Goal: Obtain resource: Download file/media

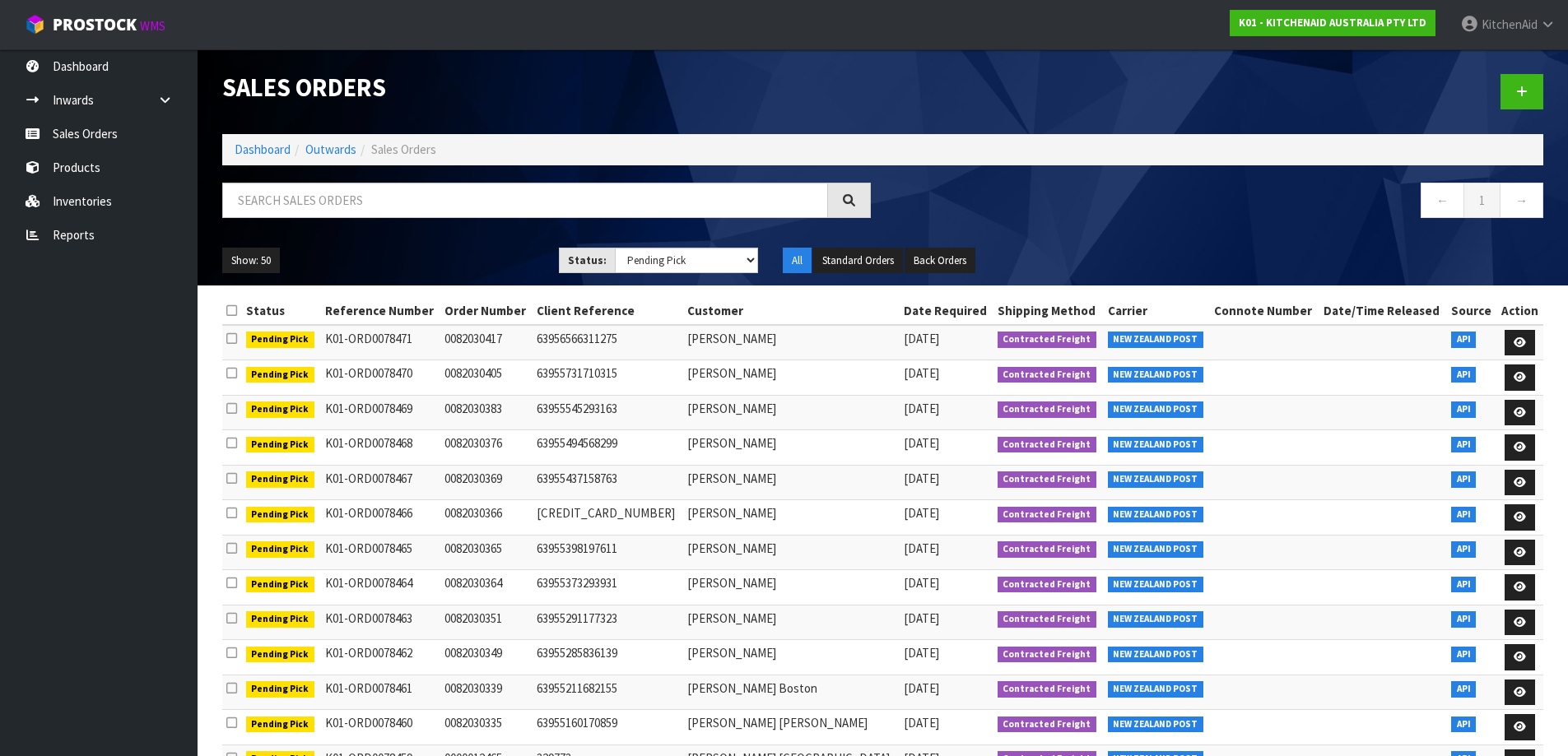
select select "string:3"
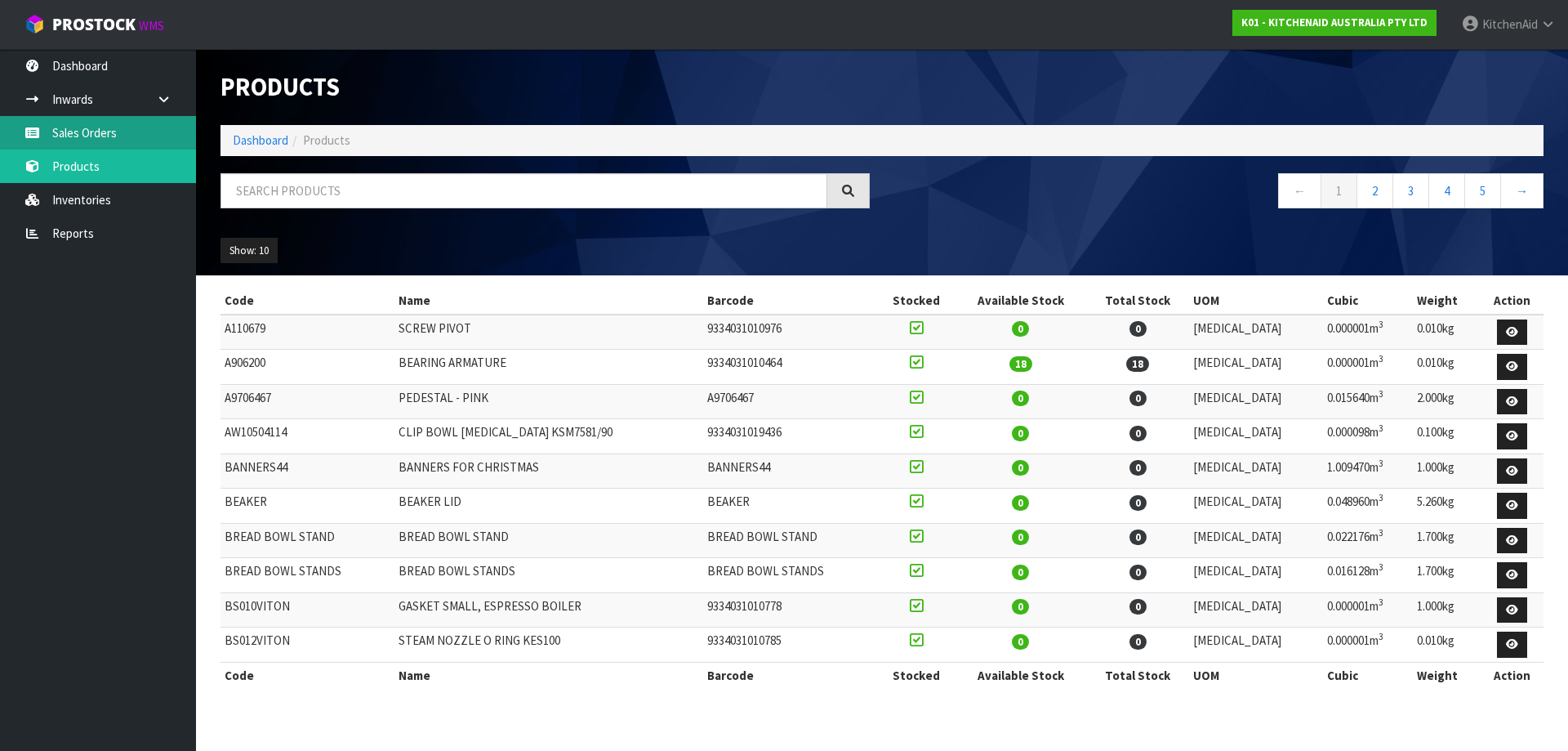
click at [63, 123] on link "Sales Orders" at bounding box center [98, 133] width 196 height 33
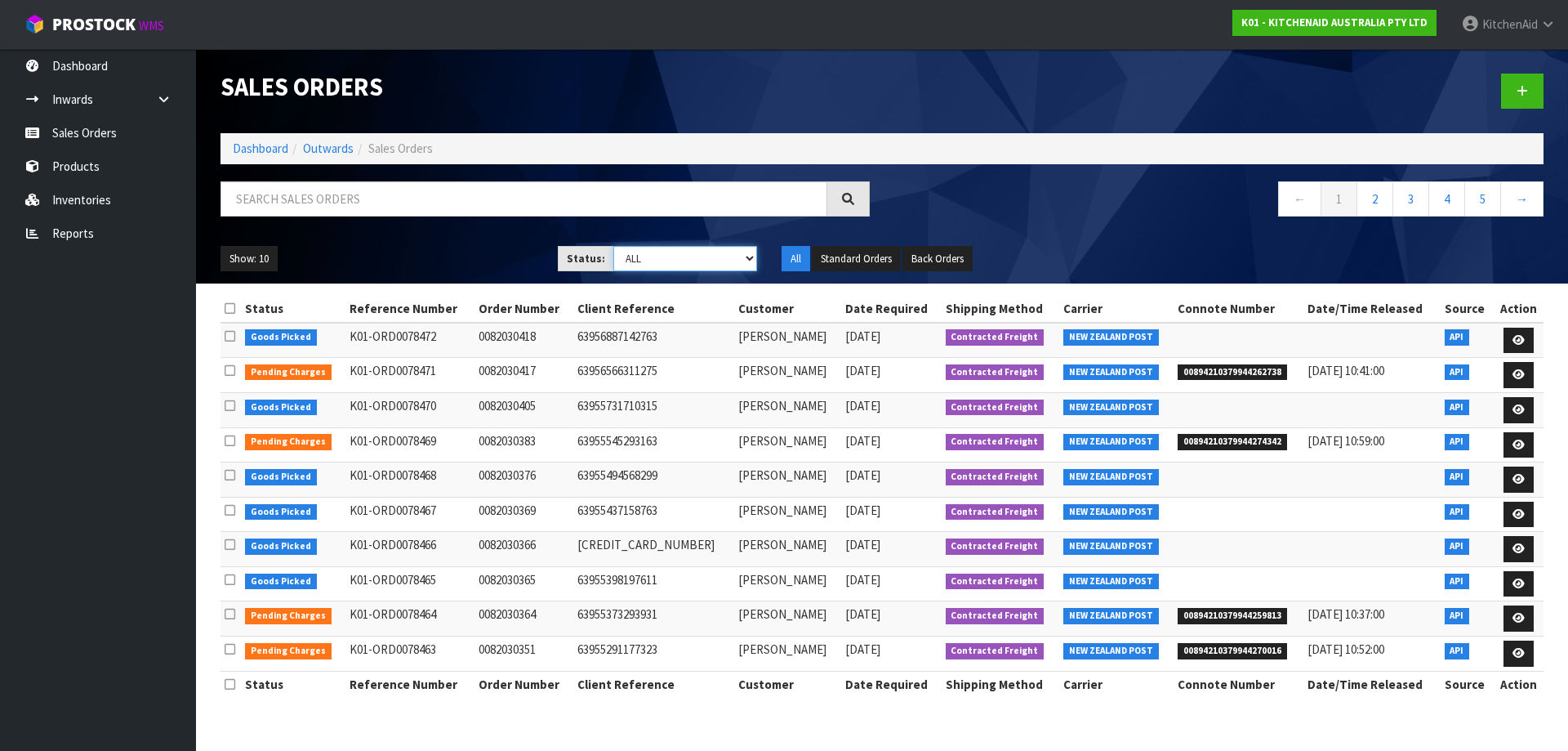
click at [746, 260] on select "Draft Pending Allocated Pending Pick Goods Picked Goods Packed Pending Charges …" at bounding box center [685, 259] width 144 height 25
click at [613, 246] on select "Draft Pending Allocated Pending Pick Goods Picked Goods Packed Pending Charges …" at bounding box center [685, 259] width 144 height 25
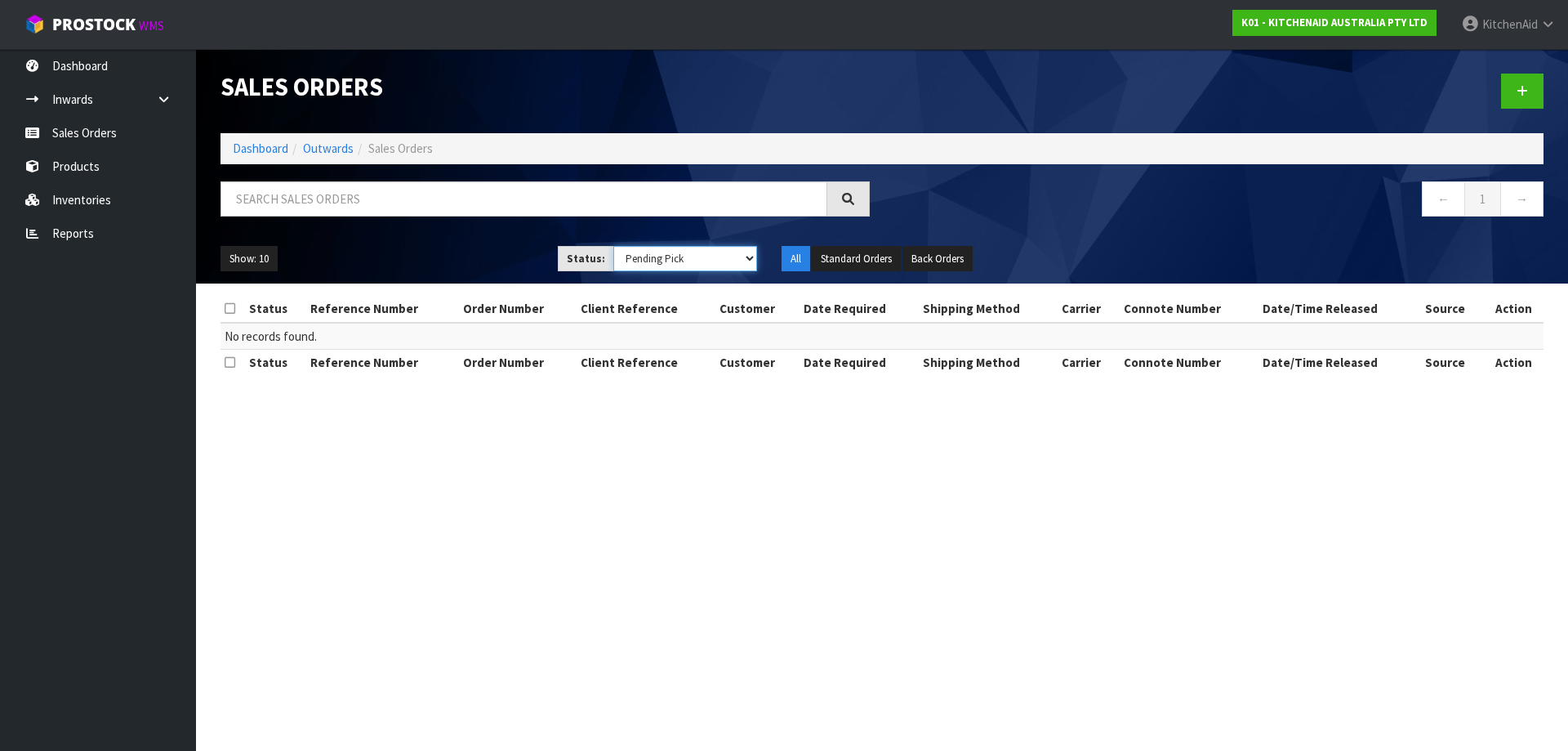
click at [753, 267] on select "Draft Pending Allocated Pending Pick Goods Picked Goods Packed Pending Charges …" at bounding box center [685, 259] width 144 height 25
click at [613, 246] on select "Draft Pending Allocated Pending Pick Goods Picked Goods Packed Pending Charges …" at bounding box center [685, 259] width 144 height 25
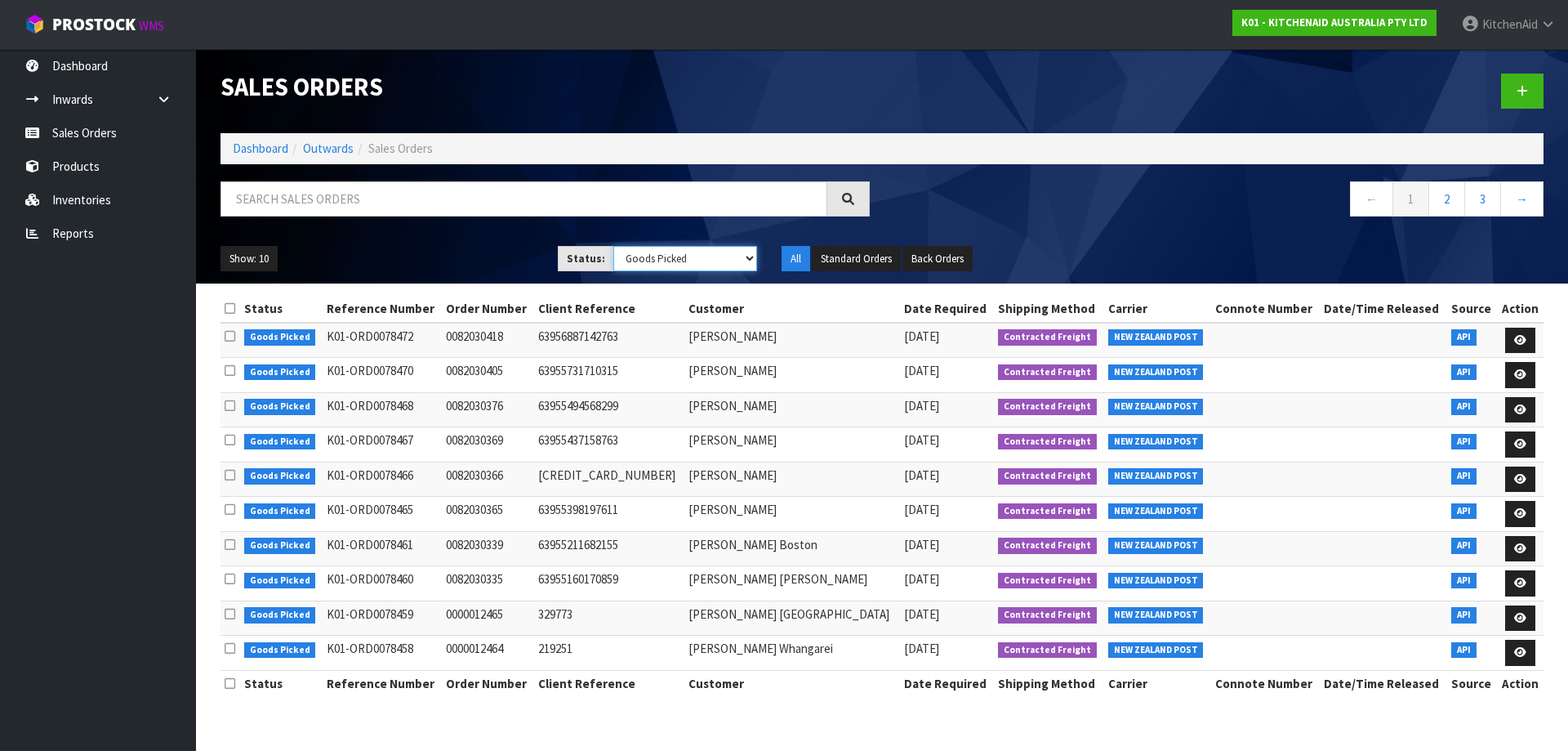
click at [751, 265] on select "Draft Pending Allocated Pending Pick Goods Picked Goods Packed Pending Charges …" at bounding box center [685, 259] width 144 height 25
click at [613, 246] on select "Draft Pending Allocated Pending Pick Goods Picked Goods Packed Pending Charges …" at bounding box center [685, 259] width 144 height 25
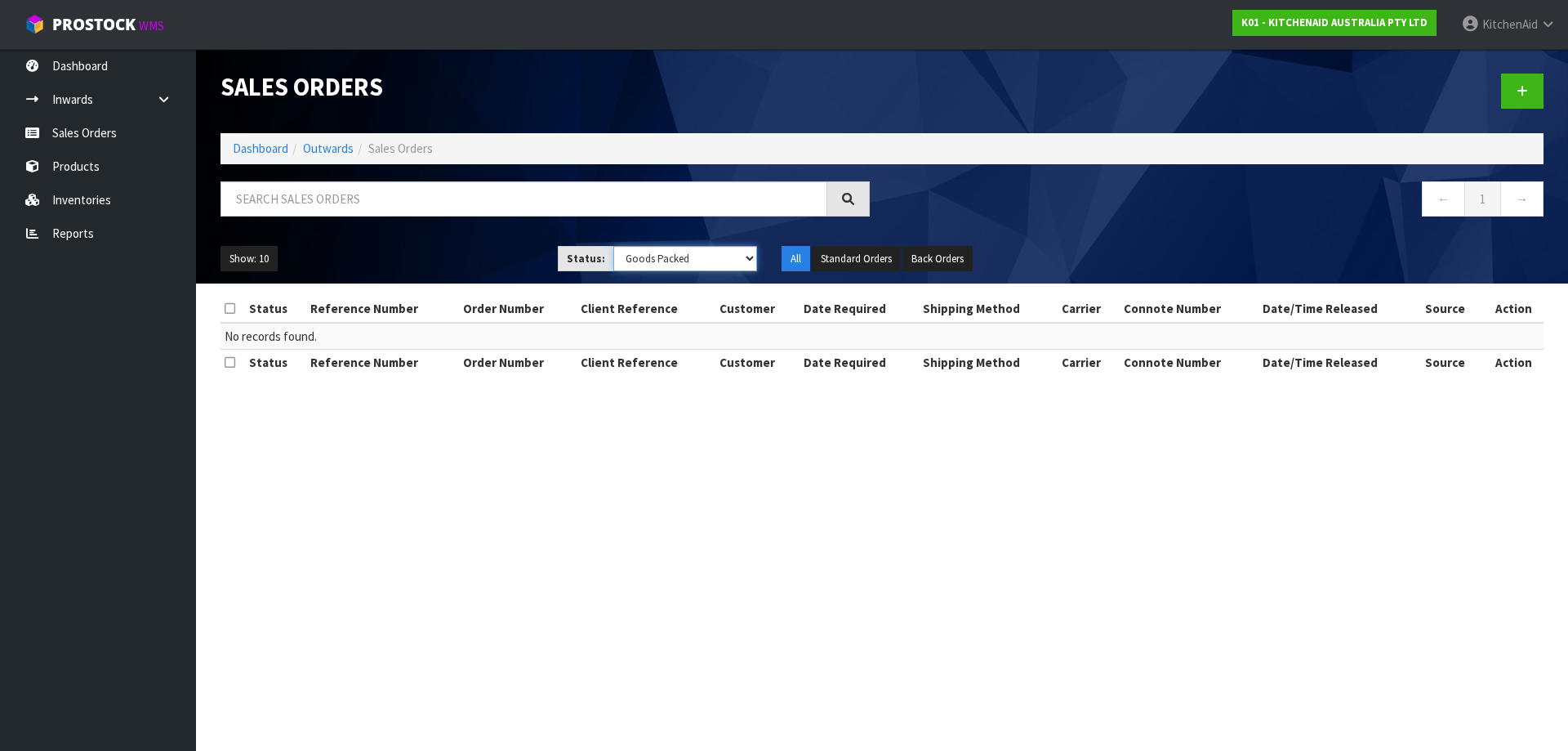
click at [754, 267] on select "Draft Pending Allocated Pending Pick Goods Picked Goods Packed Pending Charges …" at bounding box center [685, 259] width 144 height 25
click at [613, 246] on select "Draft Pending Allocated Pending Pick Goods Picked Goods Packed Pending Charges …" at bounding box center [685, 259] width 144 height 25
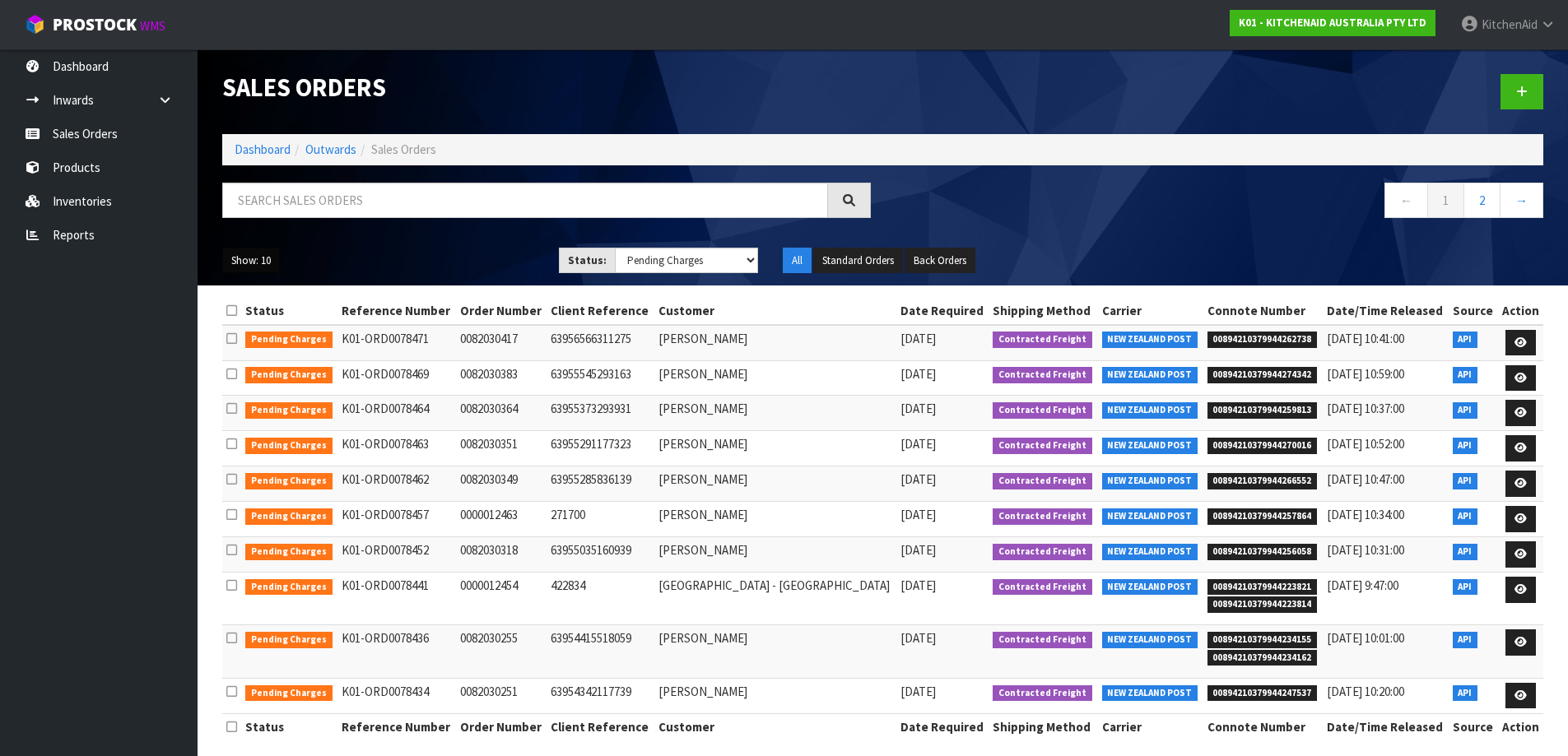
click at [261, 266] on button "Show: 10" at bounding box center [250, 260] width 58 height 26
click at [260, 328] on link "25" at bounding box center [287, 336] width 130 height 22
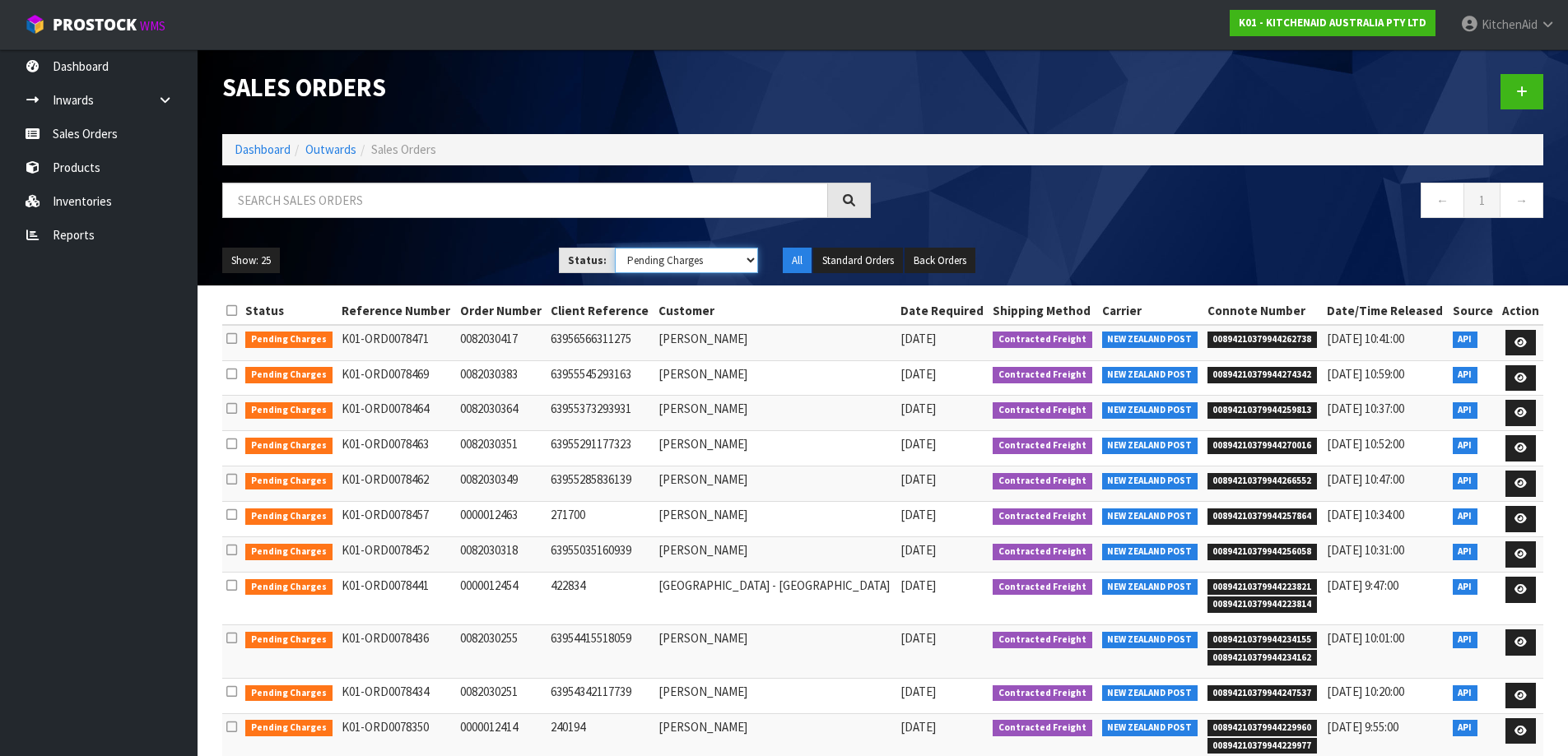
click at [745, 260] on select "Draft Pending Allocated Pending Pick Goods Picked Goods Packed Pending Charges …" at bounding box center [687, 260] width 143 height 25
click at [615, 248] on select "Draft Pending Allocated Pending Pick Goods Picked Goods Packed Pending Charges …" at bounding box center [687, 260] width 143 height 25
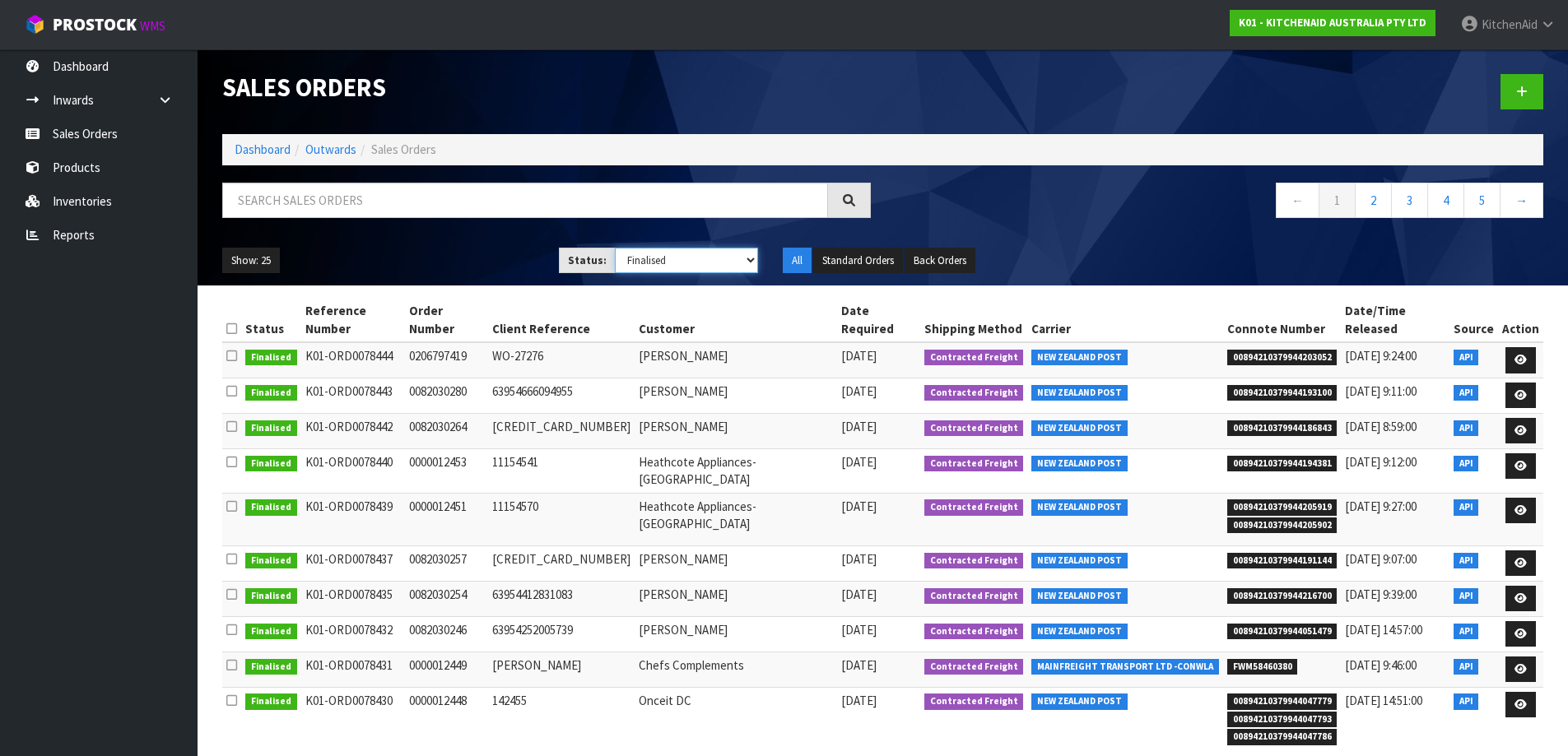
click at [742, 267] on select "Draft Pending Allocated Pending Pick Goods Picked Goods Packed Pending Charges …" at bounding box center [687, 260] width 143 height 25
click at [615, 248] on select "Draft Pending Allocated Pending Pick Goods Picked Goods Packed Pending Charges …" at bounding box center [687, 260] width 143 height 25
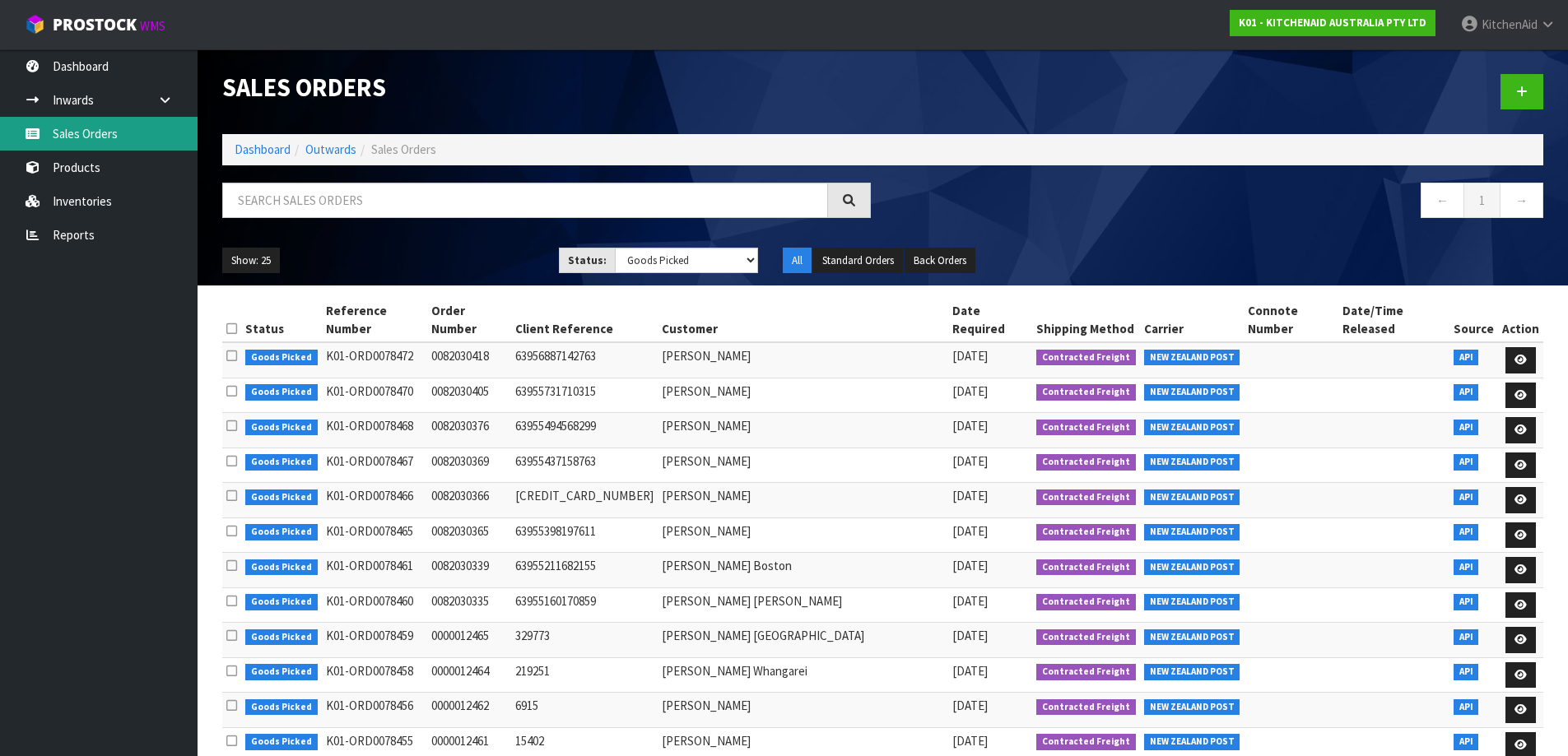
click at [90, 137] on link "Sales Orders" at bounding box center [98, 134] width 197 height 34
click at [100, 136] on link "Sales Orders" at bounding box center [98, 134] width 197 height 34
click at [754, 263] on select "Draft Pending Allocated Pending Pick Goods Picked Goods Packed Pending Charges …" at bounding box center [687, 260] width 143 height 25
select select "string:ALL"
click at [615, 248] on select "Draft Pending Allocated Pending Pick Goods Picked Goods Packed Pending Charges …" at bounding box center [687, 260] width 143 height 25
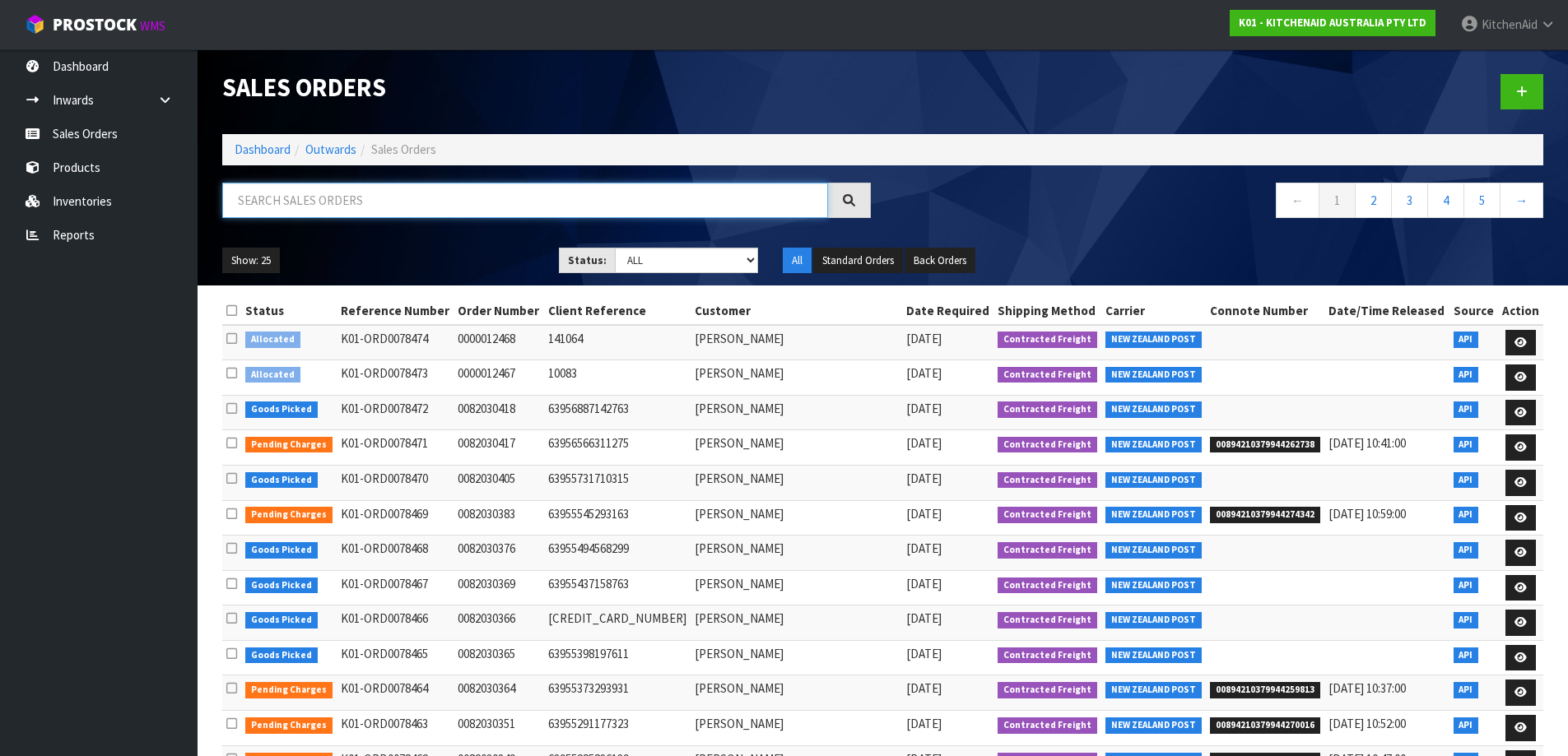
click at [502, 205] on input "text" at bounding box center [524, 200] width 606 height 35
type input "12086"
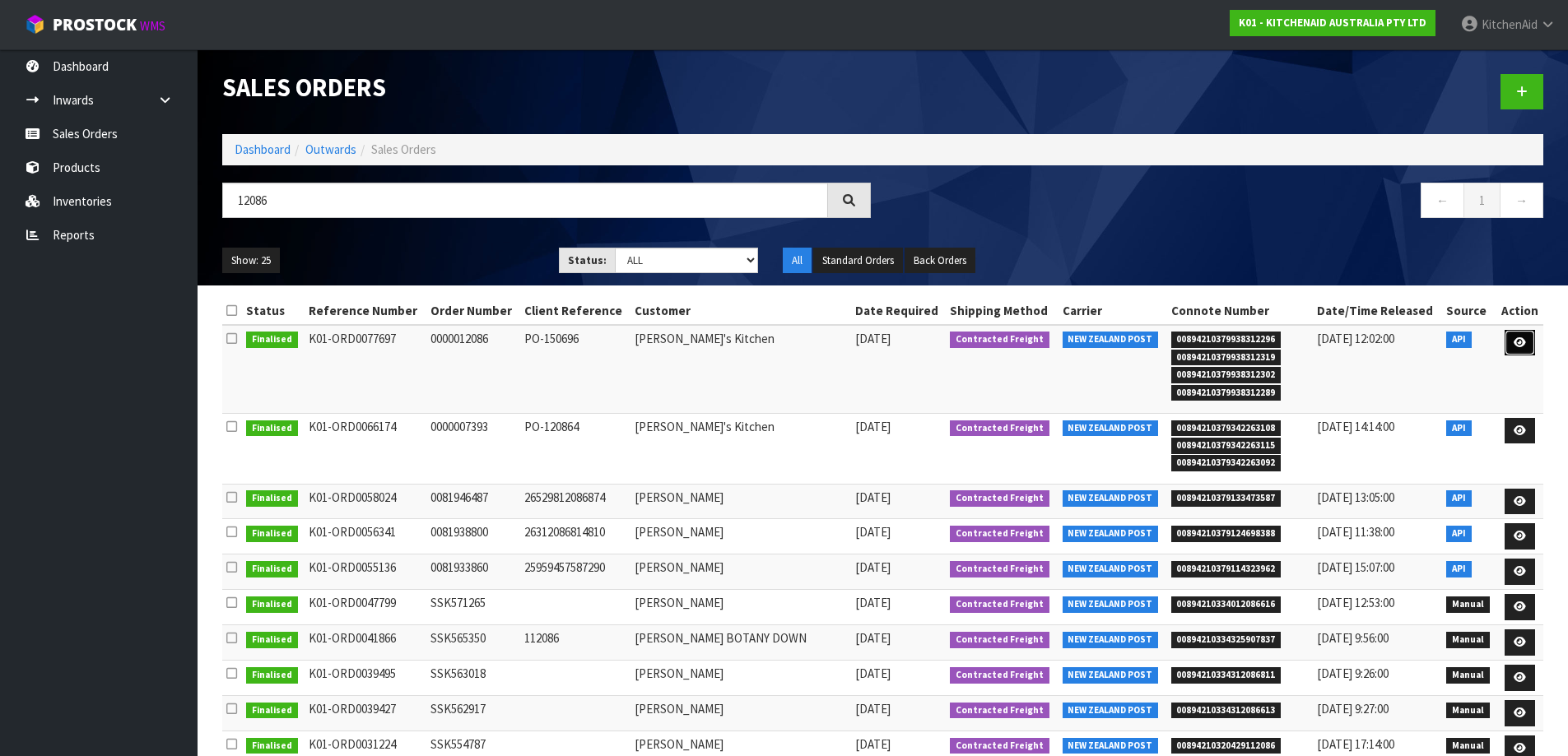
click at [1513, 347] on link at bounding box center [1519, 343] width 30 height 26
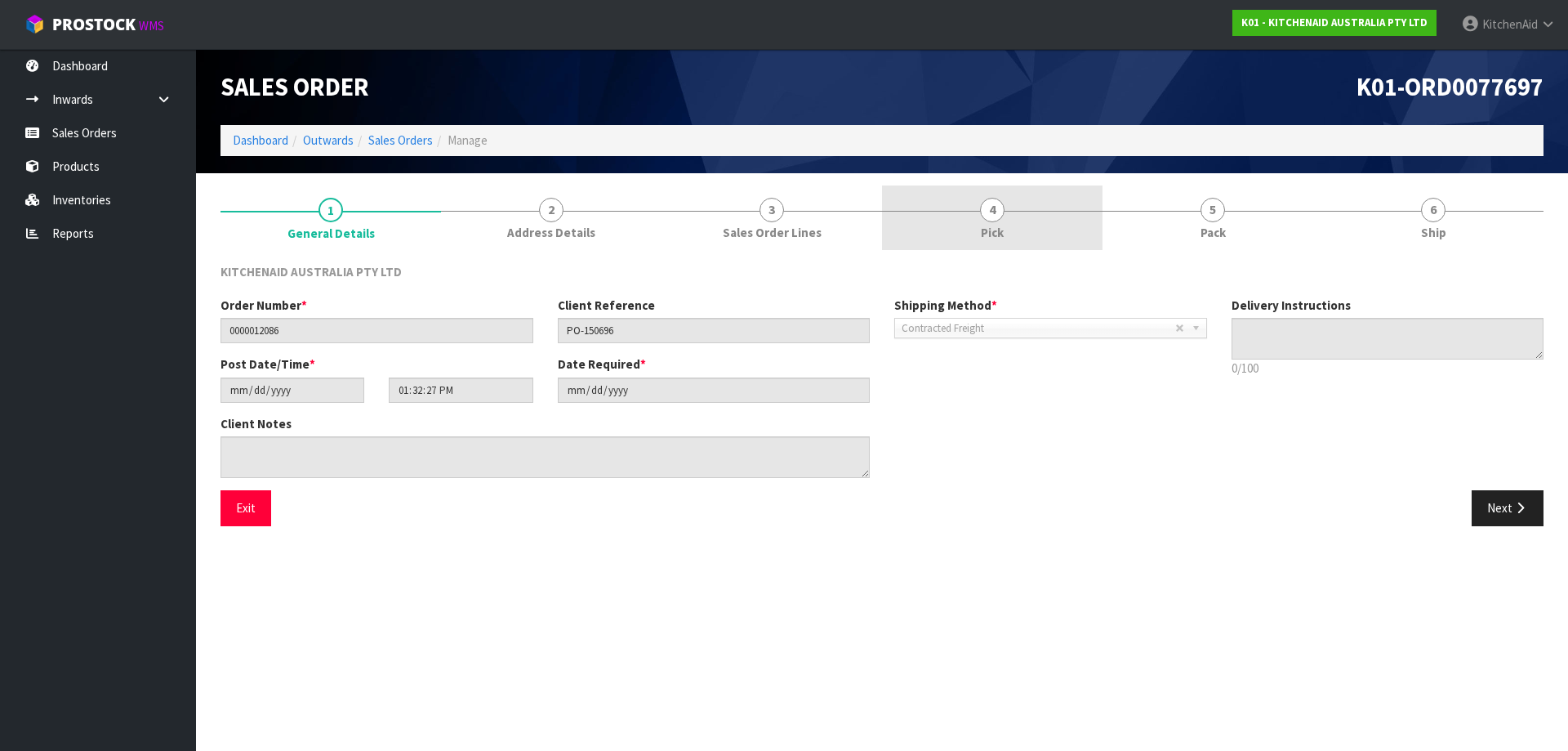
click at [1021, 235] on link "4 Pick" at bounding box center [993, 217] width 220 height 64
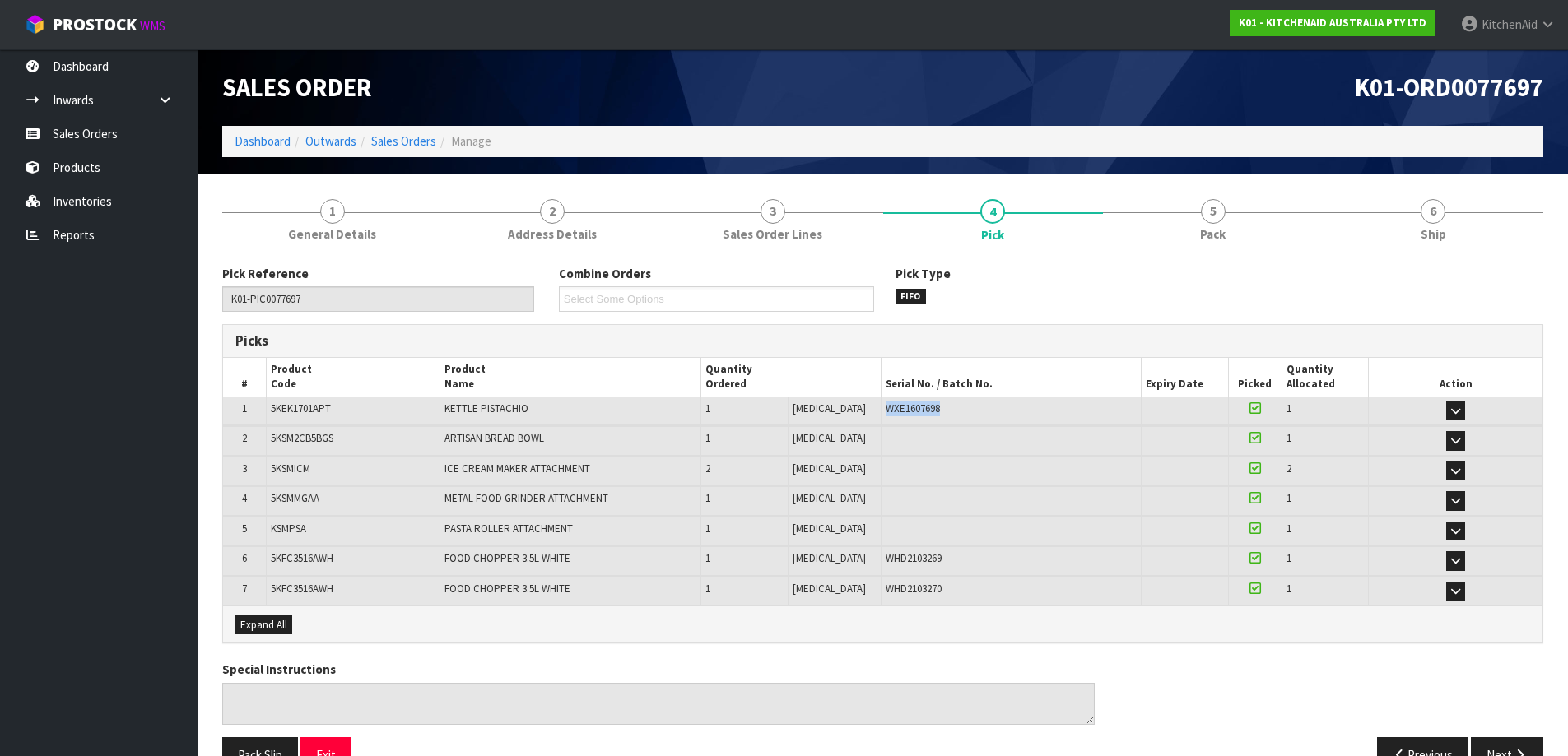
drag, startPoint x: 924, startPoint y: 407, endPoint x: 859, endPoint y: 407, distance: 65.0
click at [881, 407] on td "WXE1607698" at bounding box center [1011, 411] width 260 height 29
copy span "WXE1607698"
click at [93, 142] on link "Sales Orders" at bounding box center [98, 134] width 197 height 34
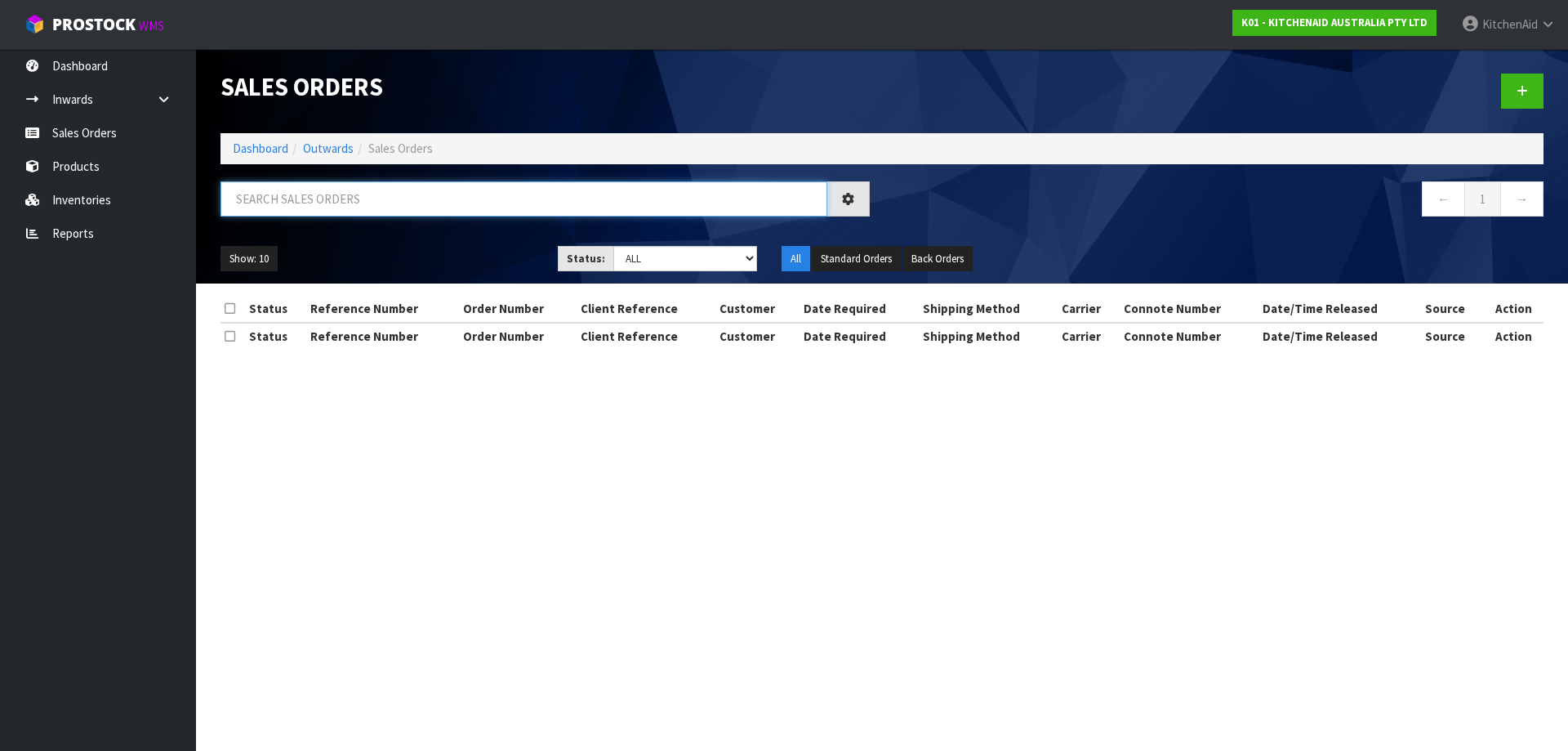
click at [767, 201] on input "text" at bounding box center [524, 199] width 607 height 35
paste input "12115"
type input "12115"
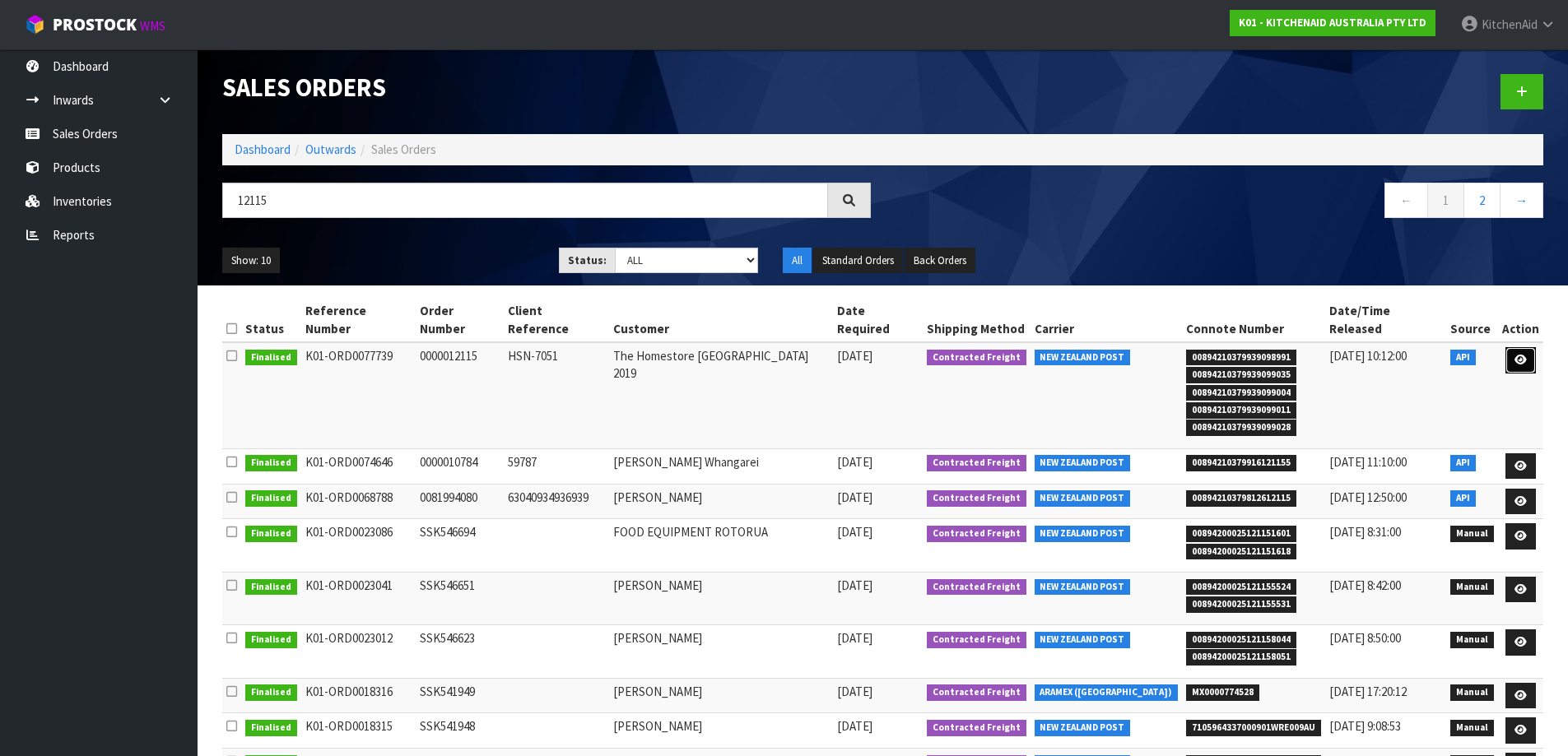
click at [1527, 347] on link at bounding box center [1520, 360] width 30 height 26
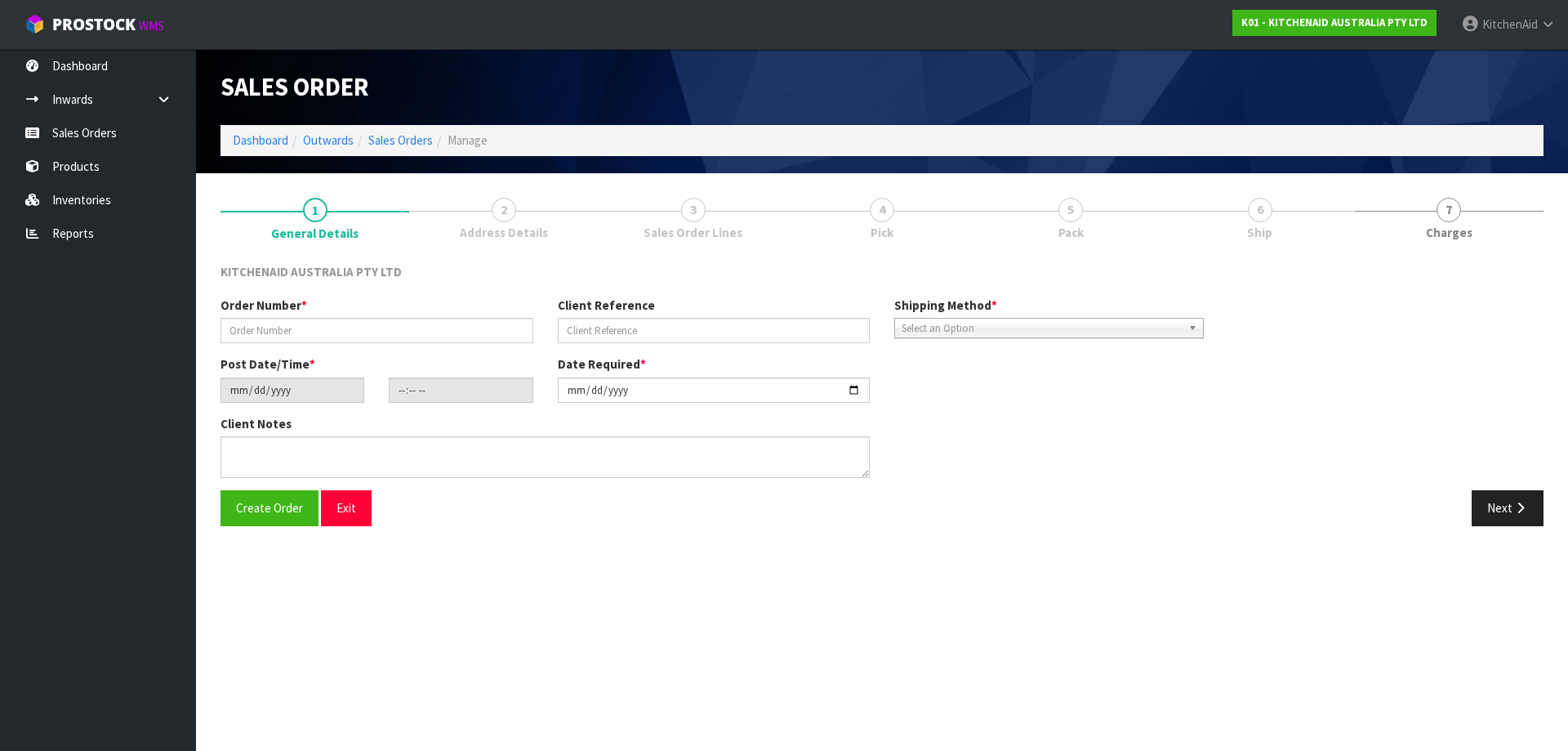
type input "0000012115"
type input "HSN-7051"
type input "[DATE]"
type input "15:32:20.000"
type input "[DATE]"
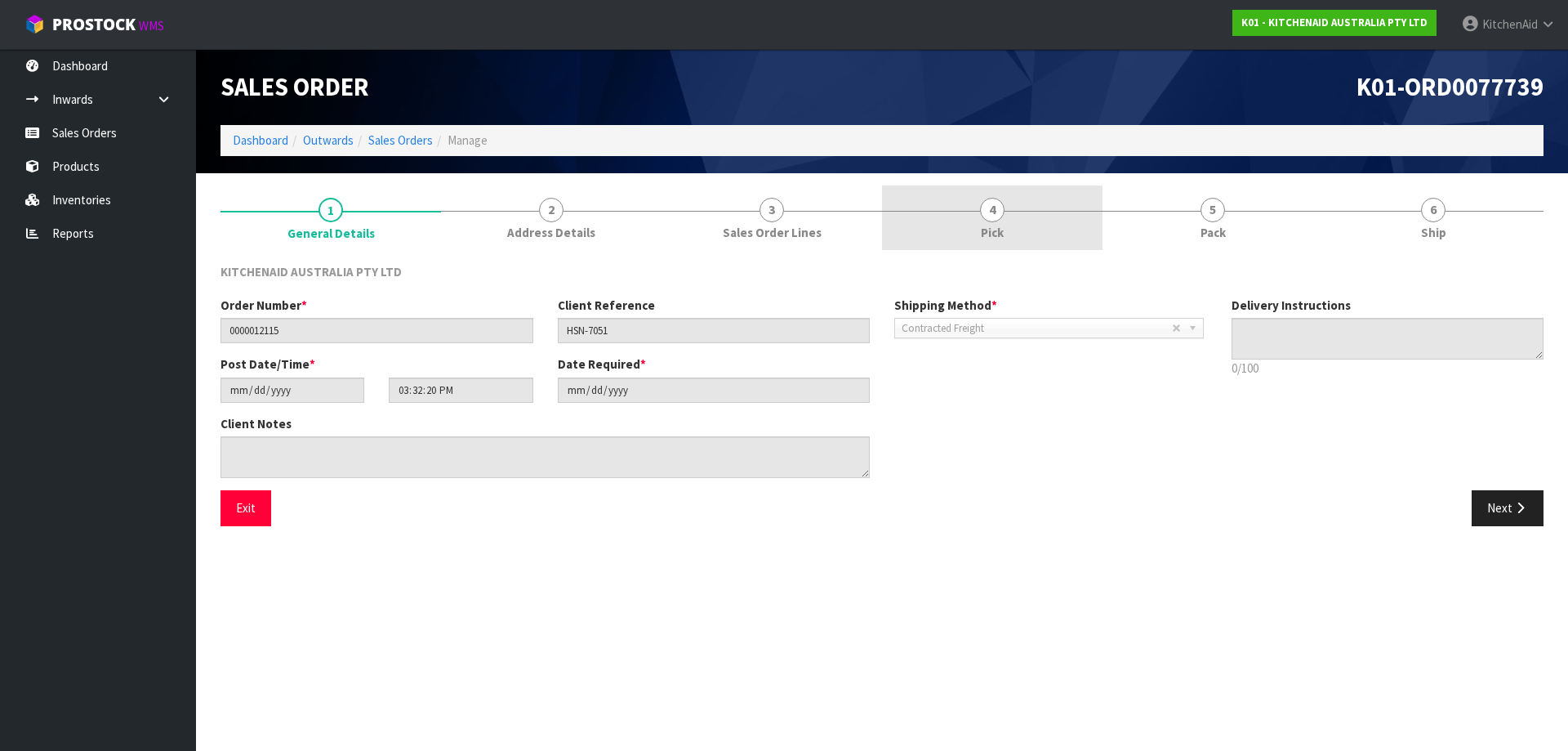
click at [973, 212] on link "4 Pick" at bounding box center [993, 217] width 220 height 64
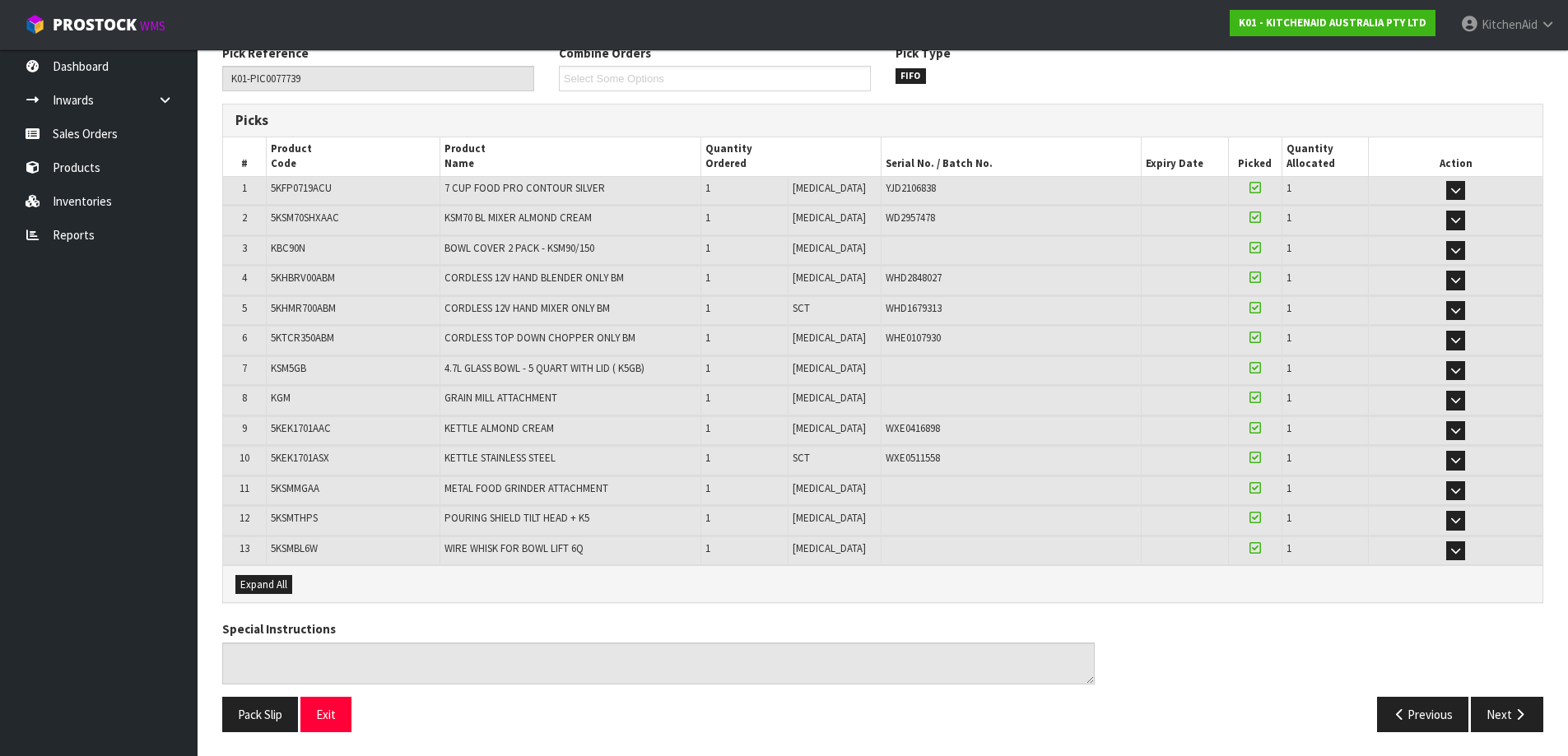
scroll to position [221, 0]
drag, startPoint x: 929, startPoint y: 459, endPoint x: 864, endPoint y: 458, distance: 65.0
click at [886, 458] on div "WXE0511558" at bounding box center [1012, 458] width 252 height 15
copy span "WXE0511558"
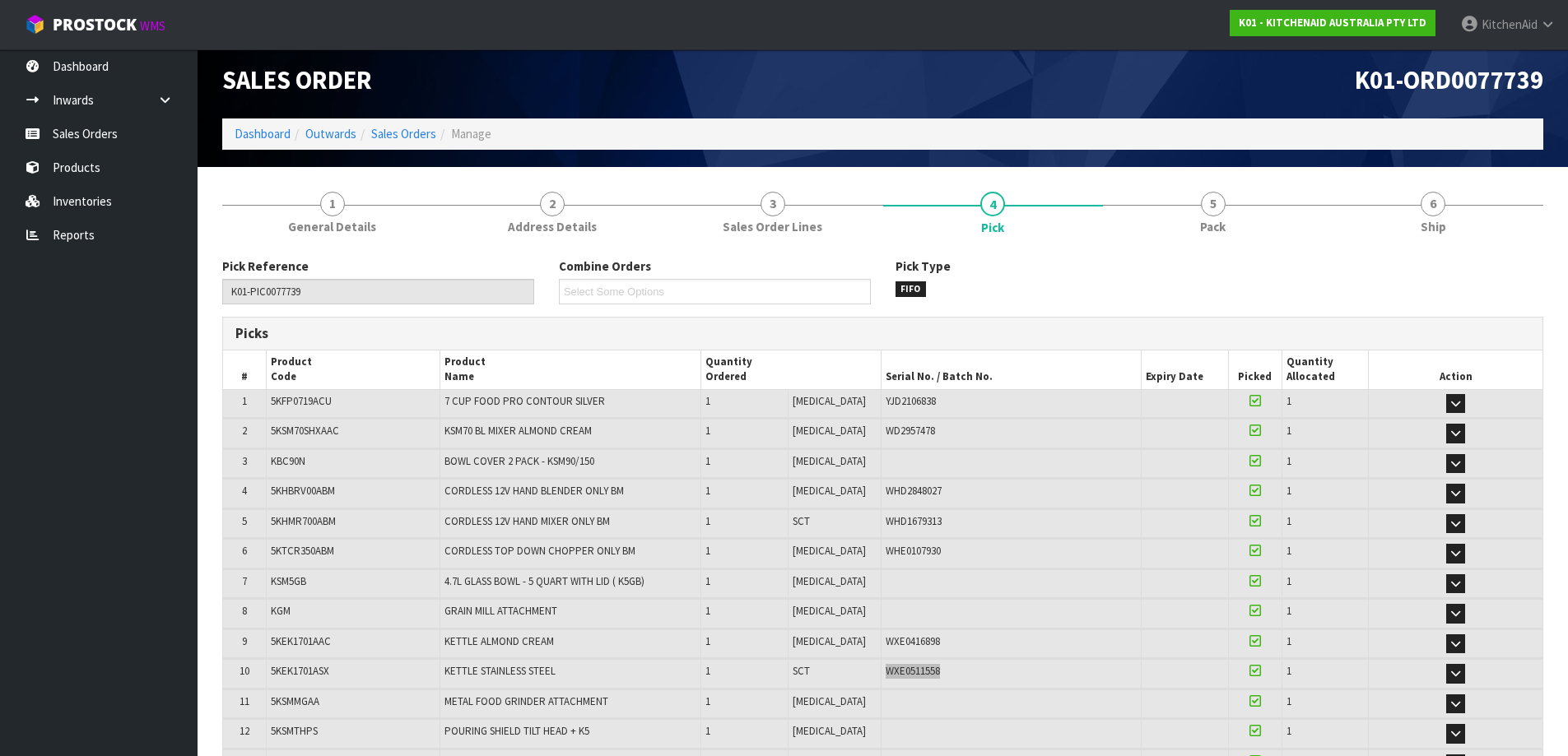
scroll to position [0, 0]
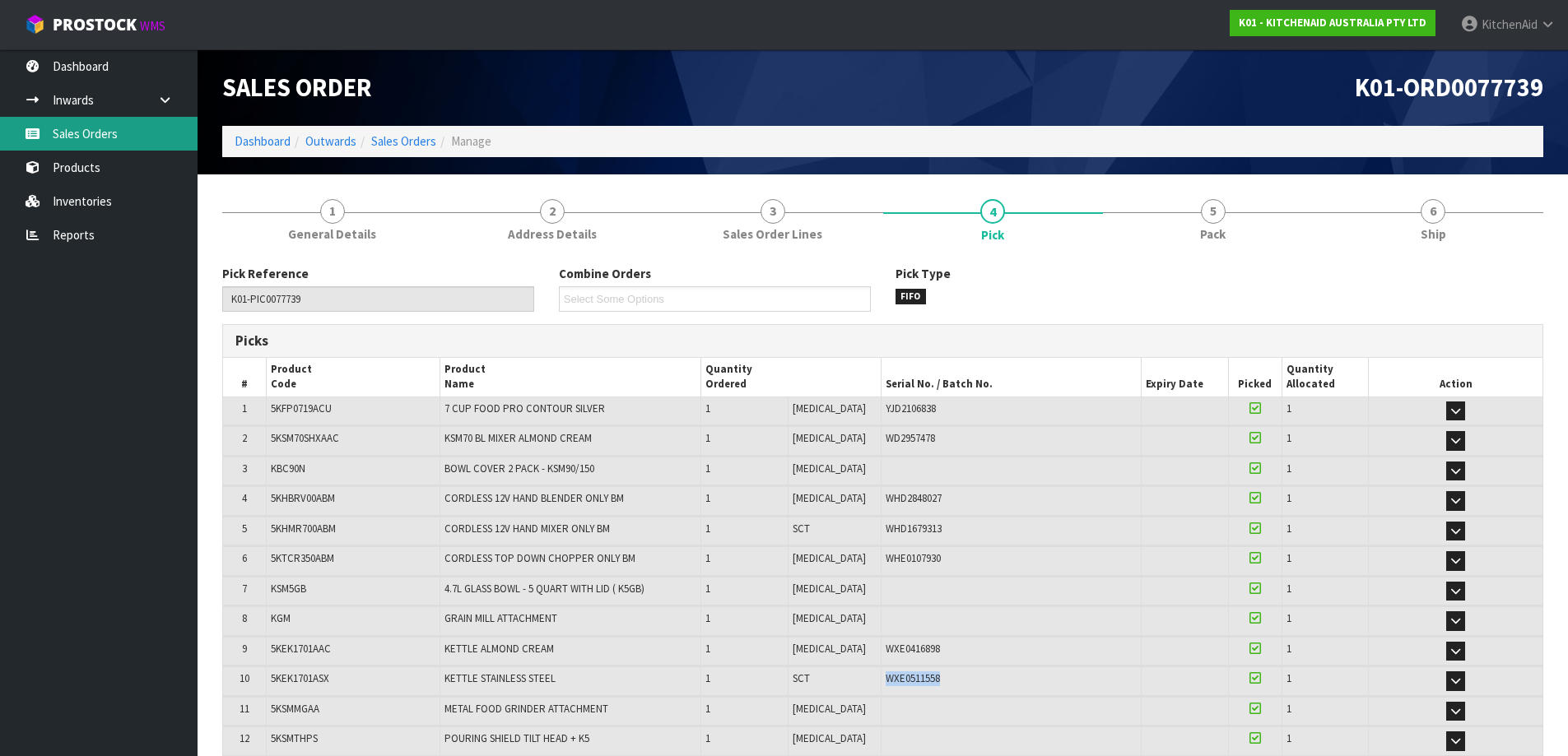
click at [112, 133] on link "Sales Orders" at bounding box center [98, 134] width 197 height 34
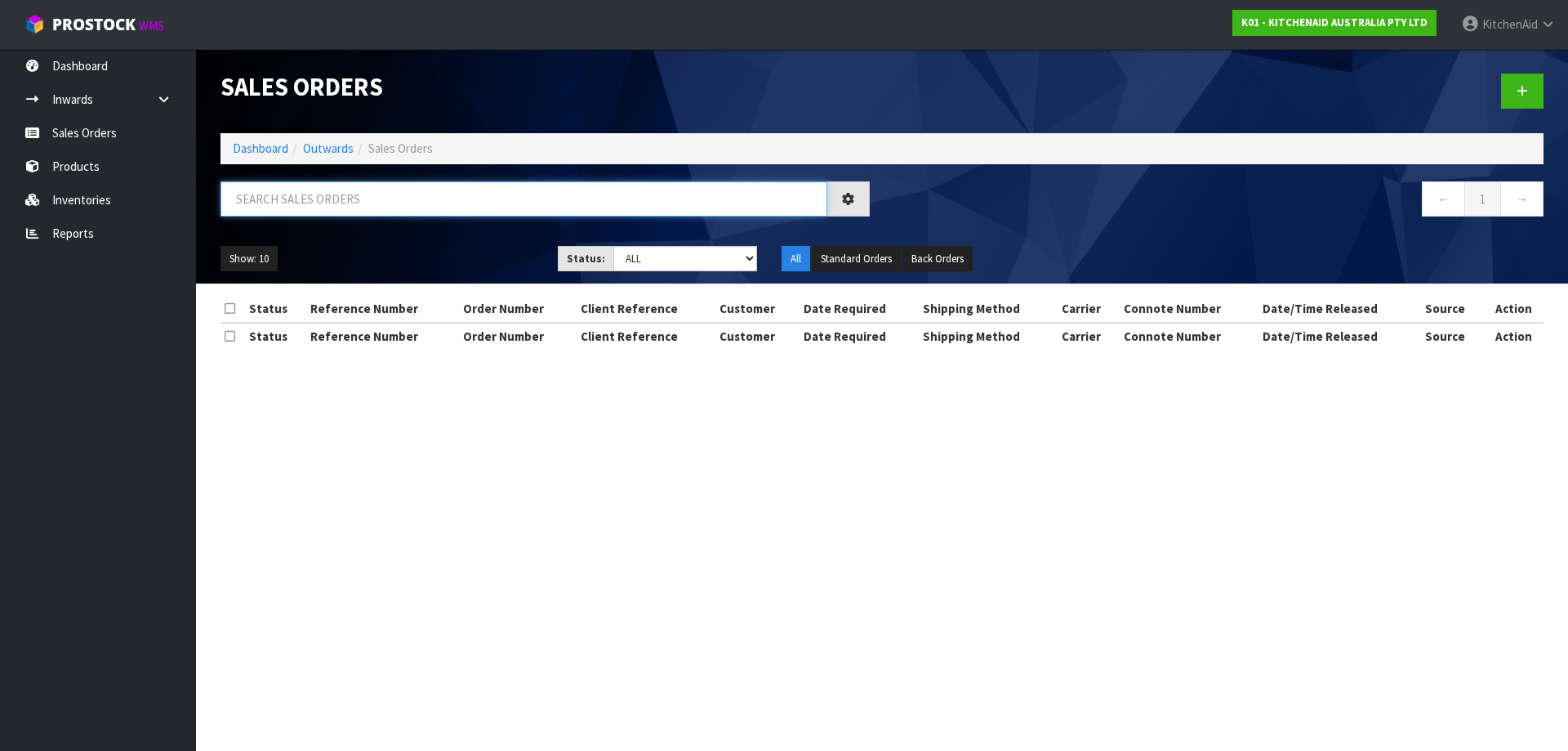
click at [467, 199] on input "text" at bounding box center [524, 199] width 607 height 35
paste input "11367"
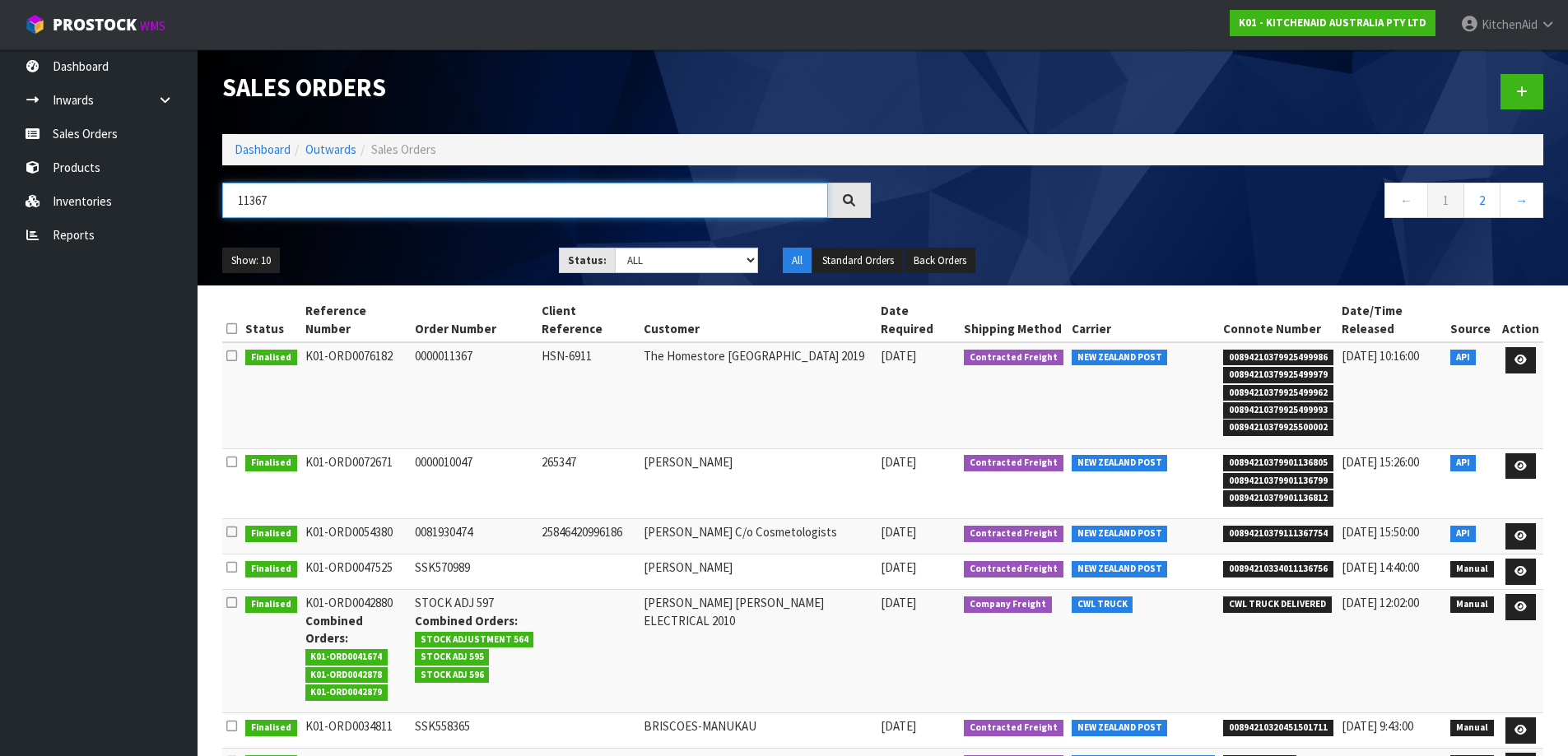
type input "11367"
click at [1515, 354] on icon at bounding box center [1520, 360] width 13 height 11
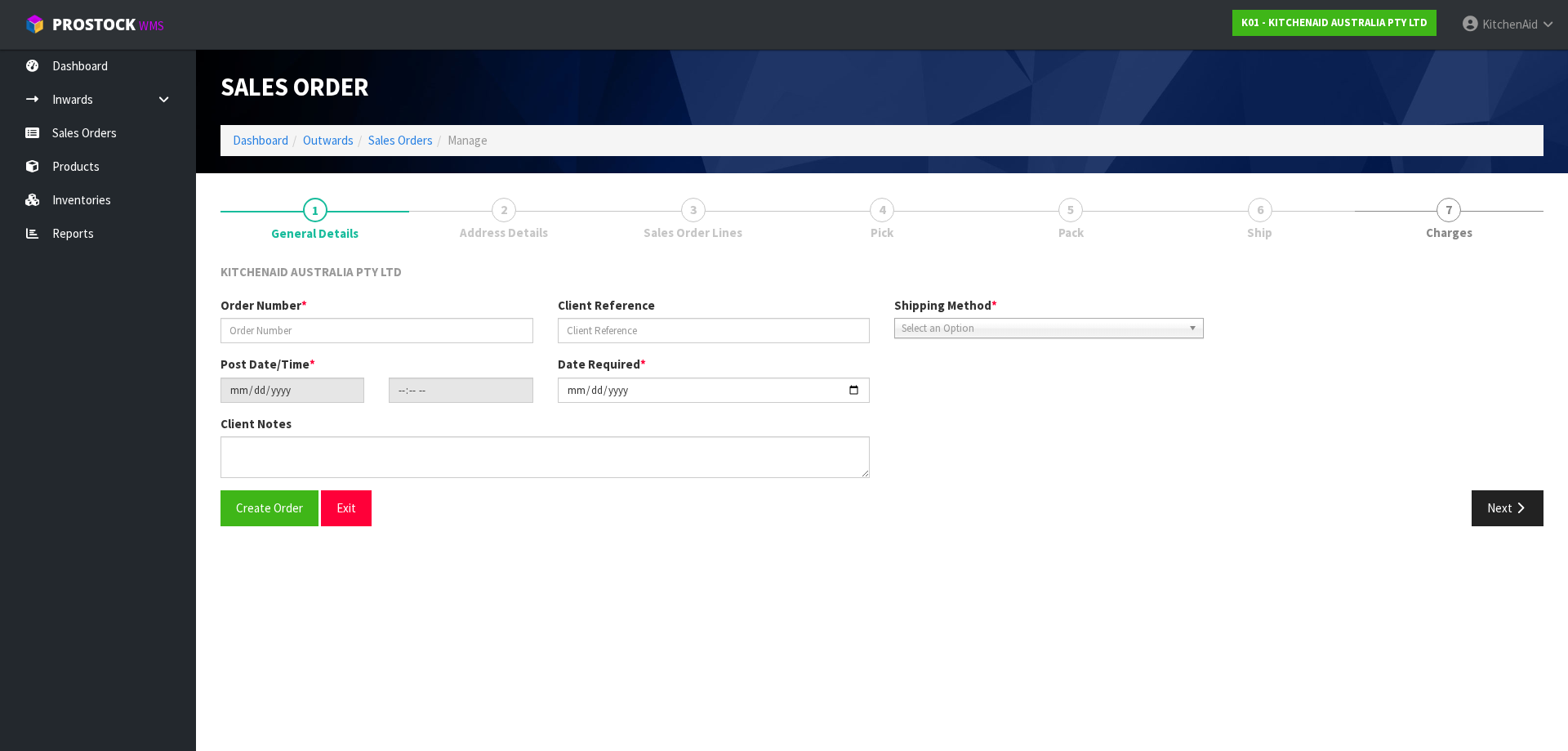
type input "0000011367"
type input "HSN-6911"
type input "[DATE]"
type input "15:32:48.000"
type input "[DATE]"
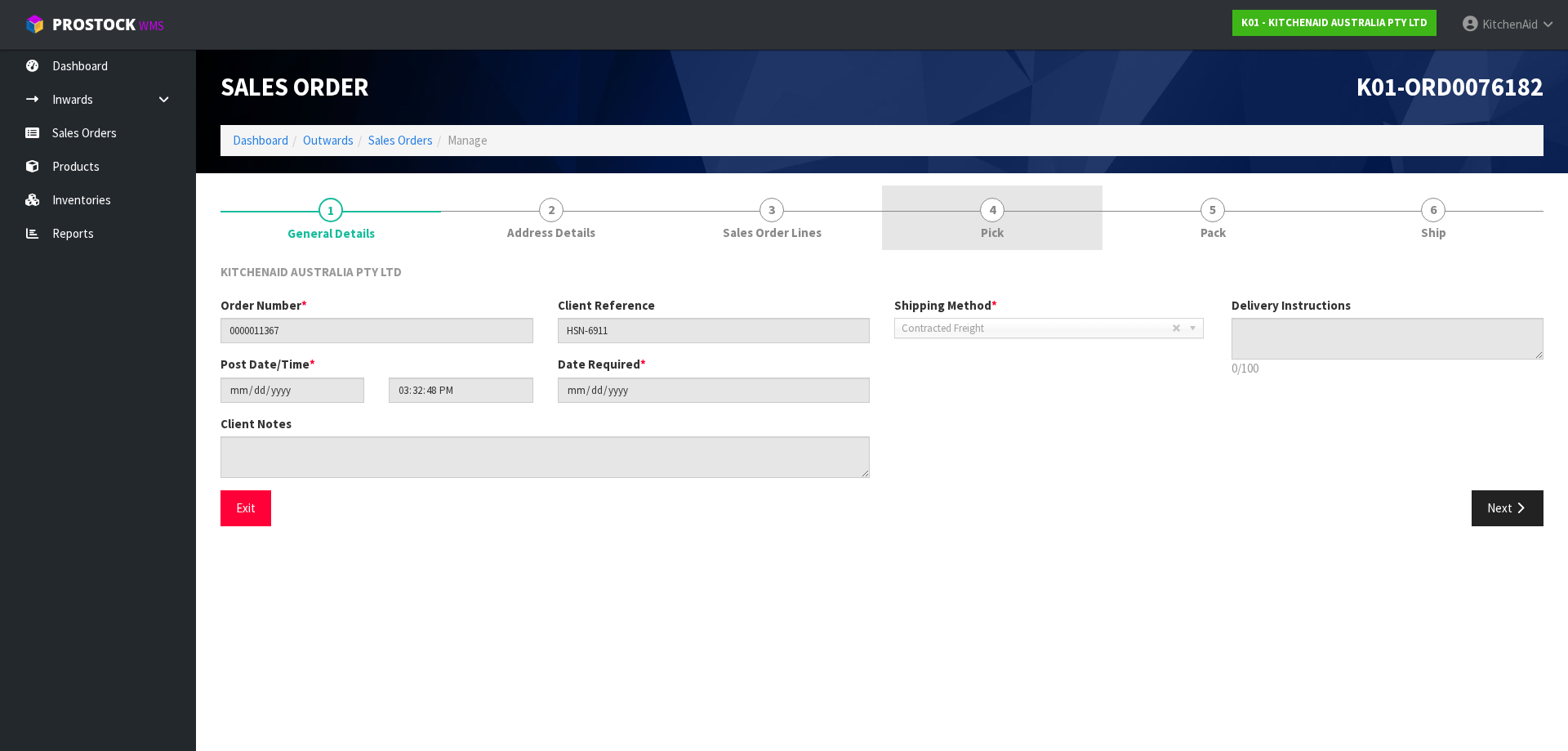
click at [962, 231] on link "4 Pick" at bounding box center [993, 217] width 220 height 64
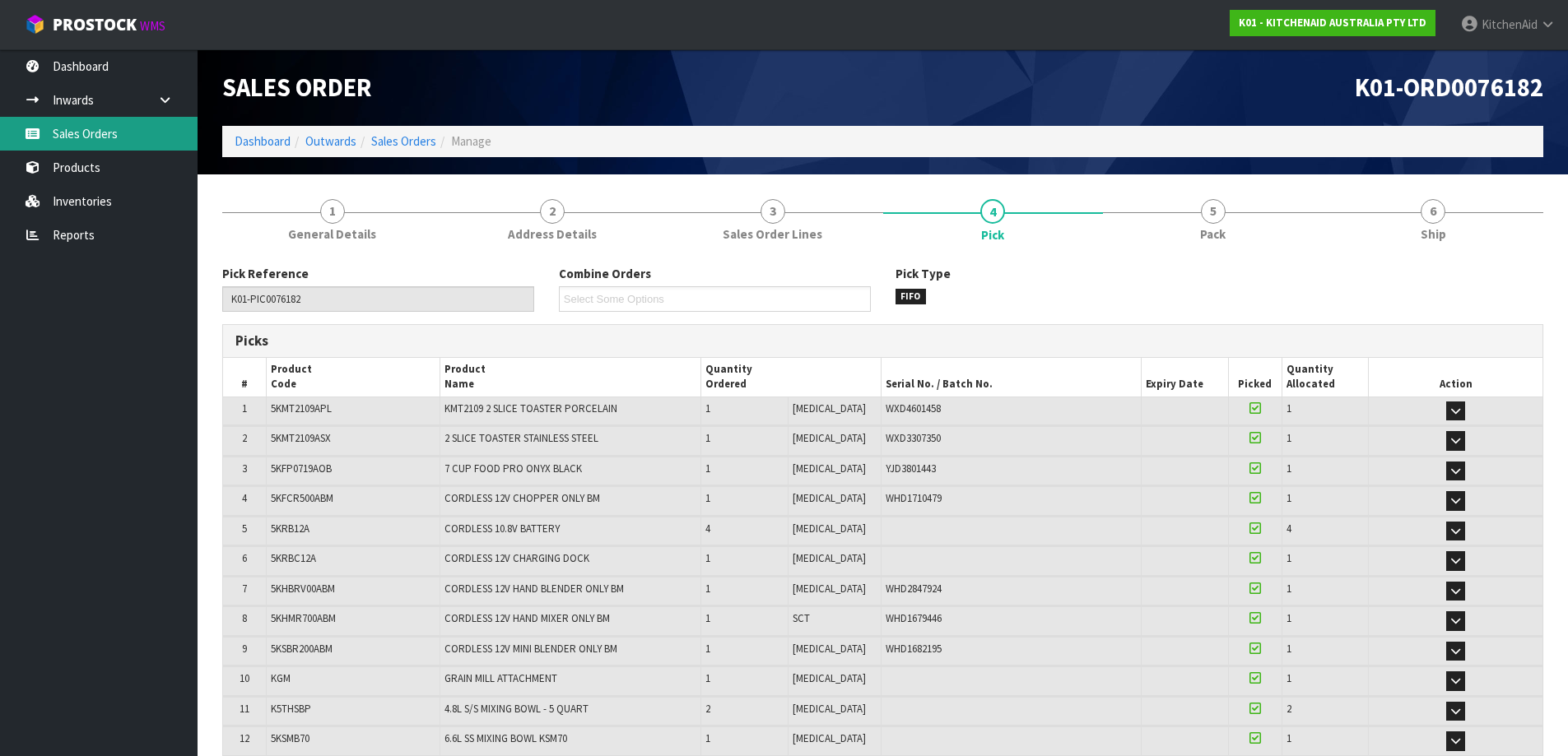
click at [117, 139] on link "Sales Orders" at bounding box center [98, 134] width 197 height 34
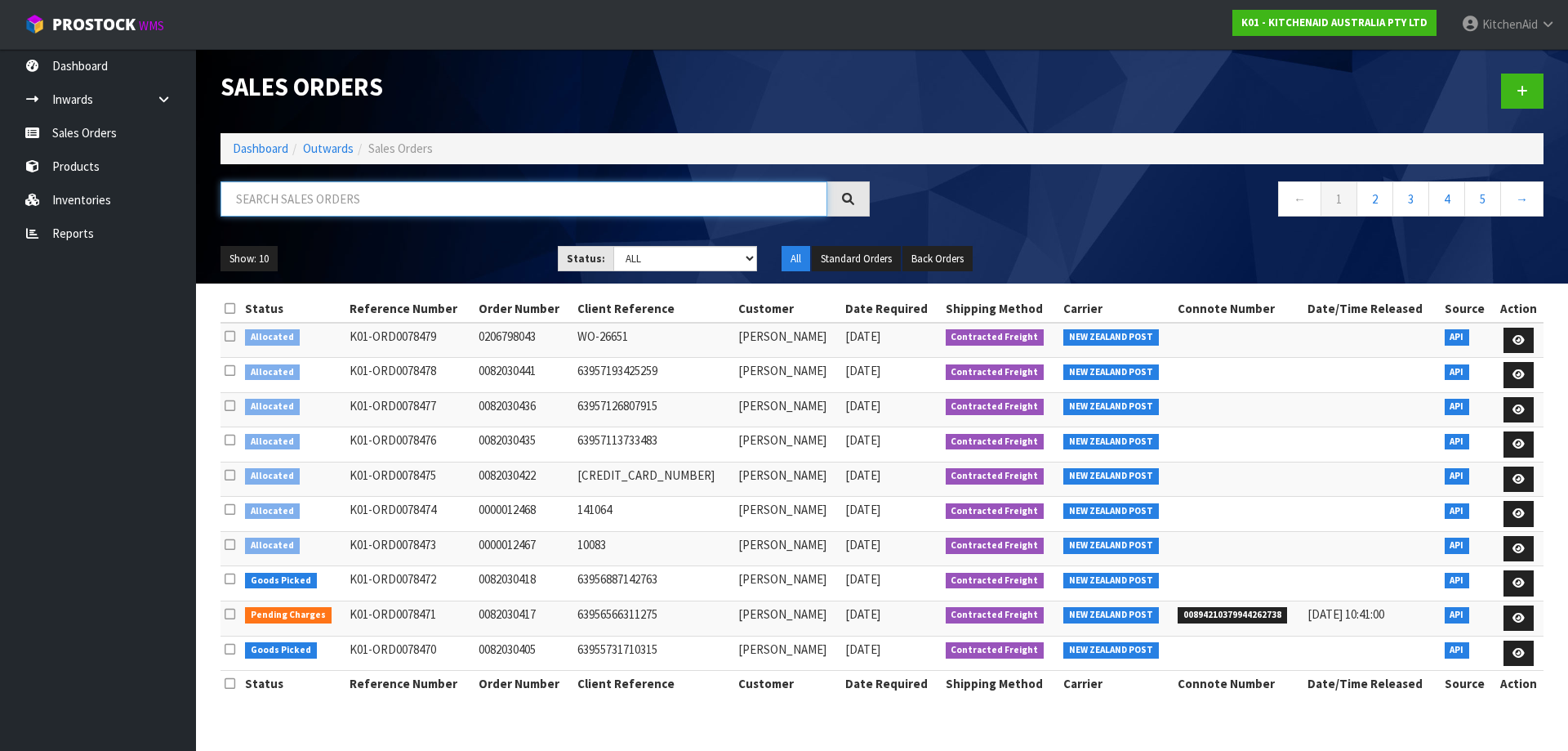
click at [672, 200] on input "text" at bounding box center [524, 199] width 607 height 35
paste input "12414"
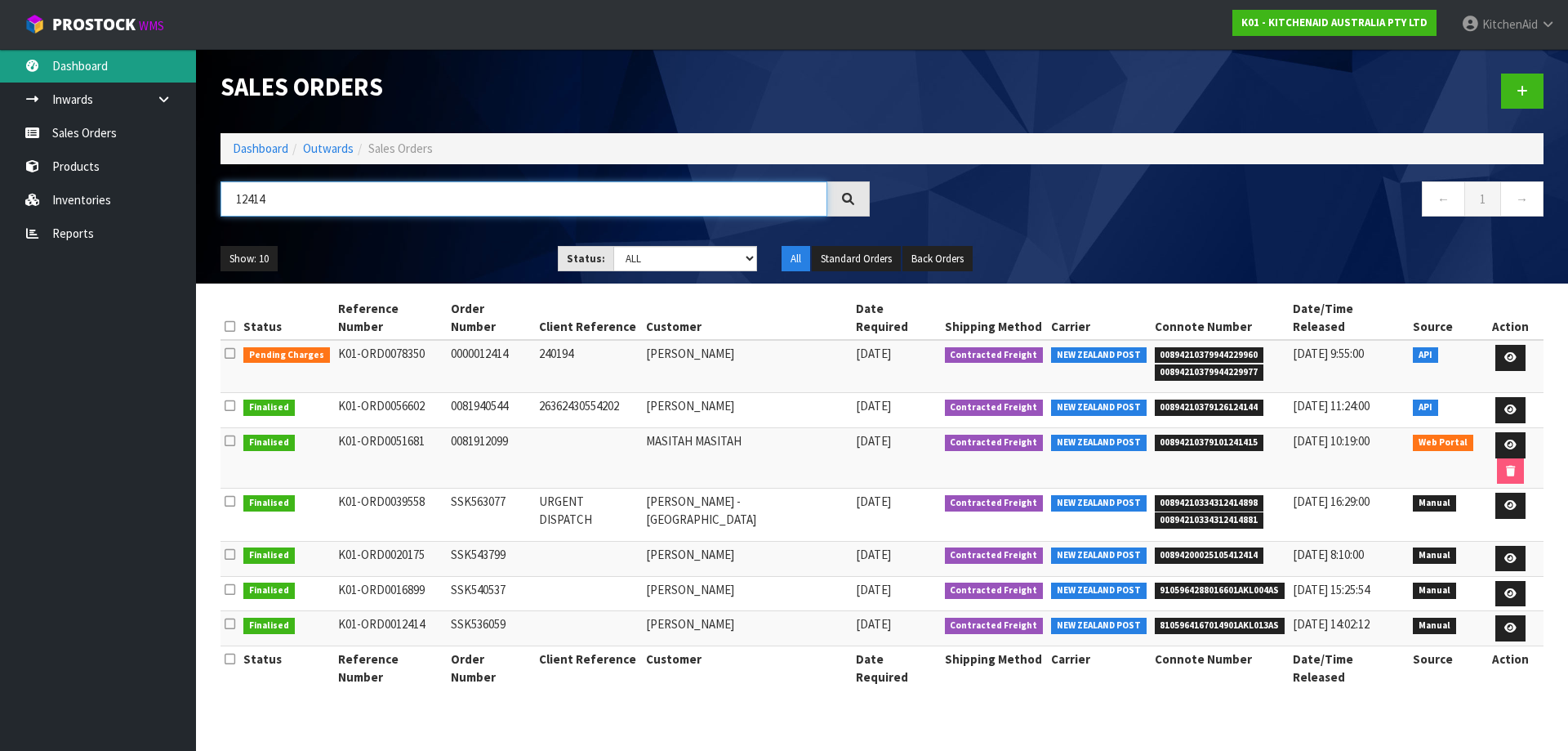
type input "12414"
drag, startPoint x: 290, startPoint y: 204, endPoint x: 201, endPoint y: 187, distance: 90.6
click at [201, 187] on header "Sales Orders Dashboard Outwards Sales Orders 12414 ← 1 → Show: 10 5 10 25 50 St…" at bounding box center [882, 166] width 1372 height 234
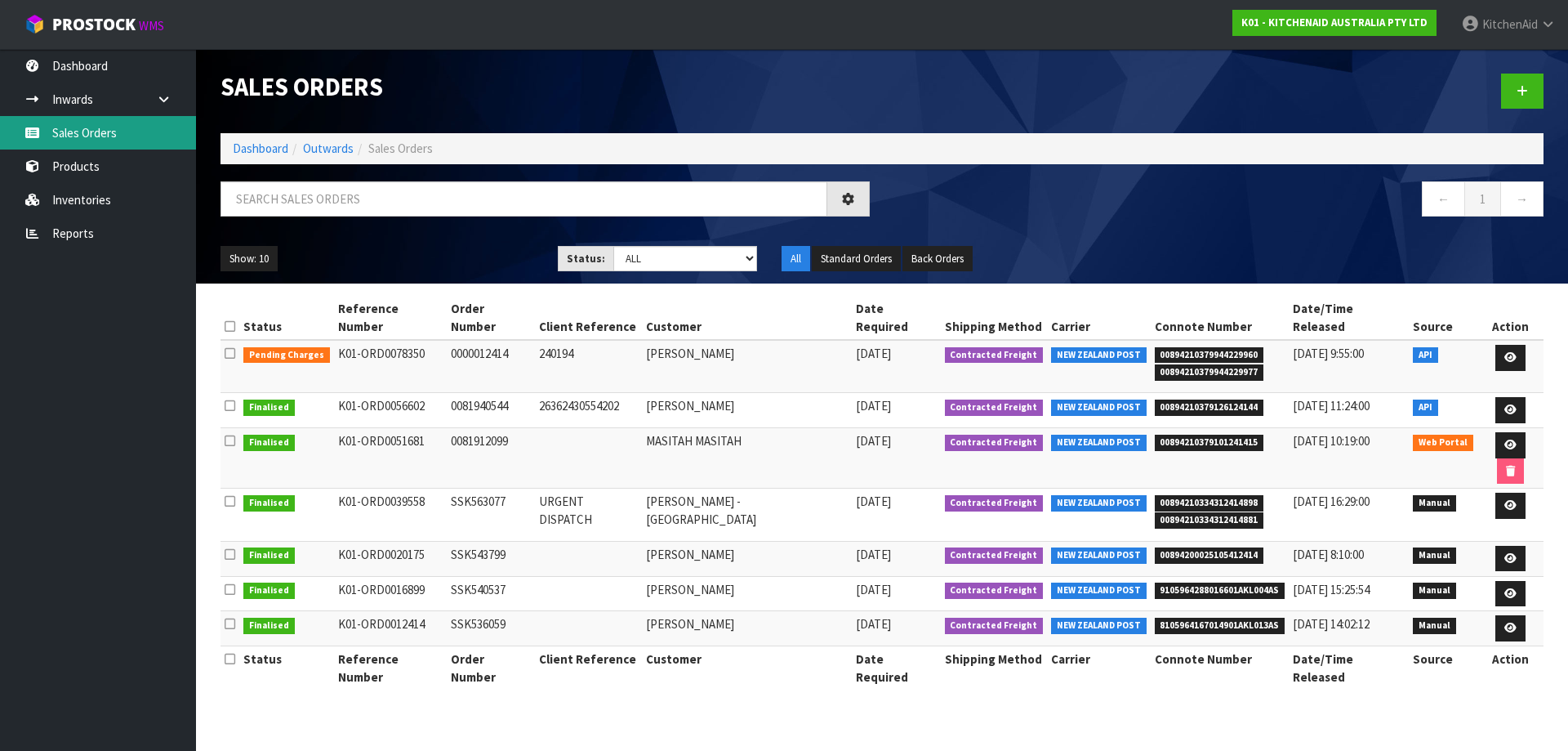
click at [85, 133] on link "Sales Orders" at bounding box center [98, 133] width 196 height 33
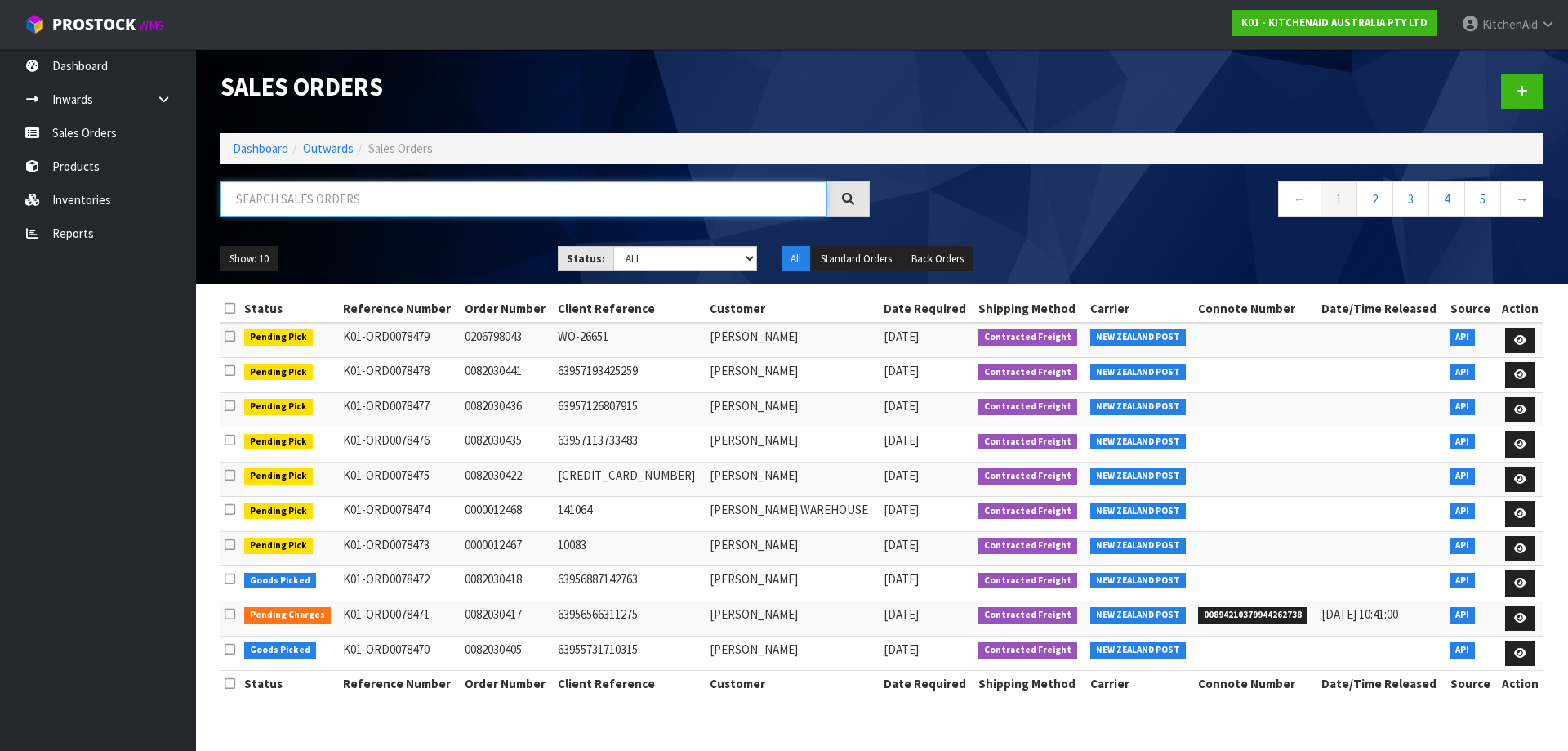
click at [369, 201] on input "text" at bounding box center [524, 199] width 607 height 35
paste input "5KSM5SSBRC"
type input "5KSM5SSBRC"
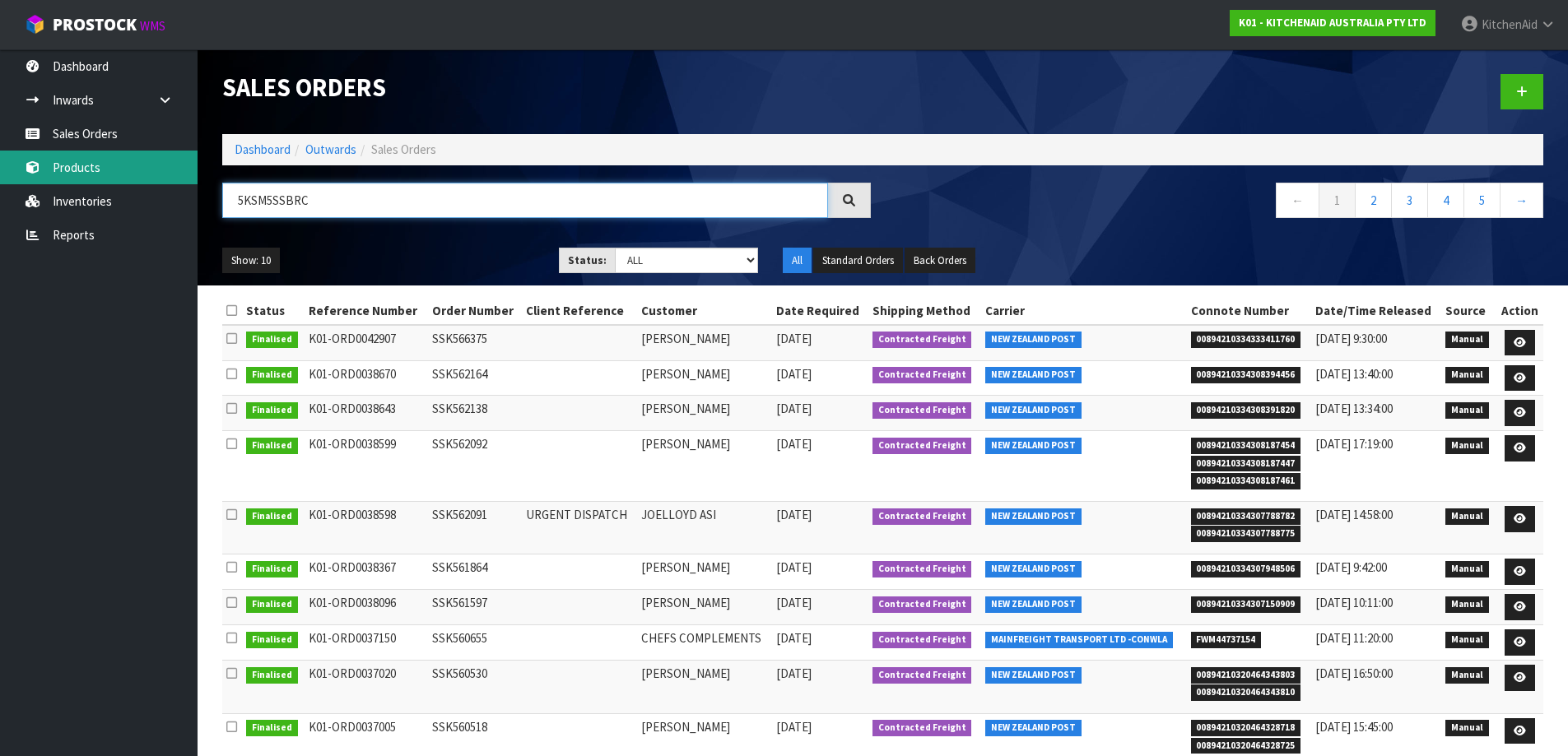
drag, startPoint x: 347, startPoint y: 201, endPoint x: 150, endPoint y: 171, distance: 199.3
click at [150, 171] on body "Toggle navigation ProStock WMS K01 - KITCHENAID AUSTRALIA PTY LTD [GEOGRAPHIC_D…" at bounding box center [784, 378] width 1568 height 756
click at [104, 175] on link "Products" at bounding box center [98, 167] width 197 height 34
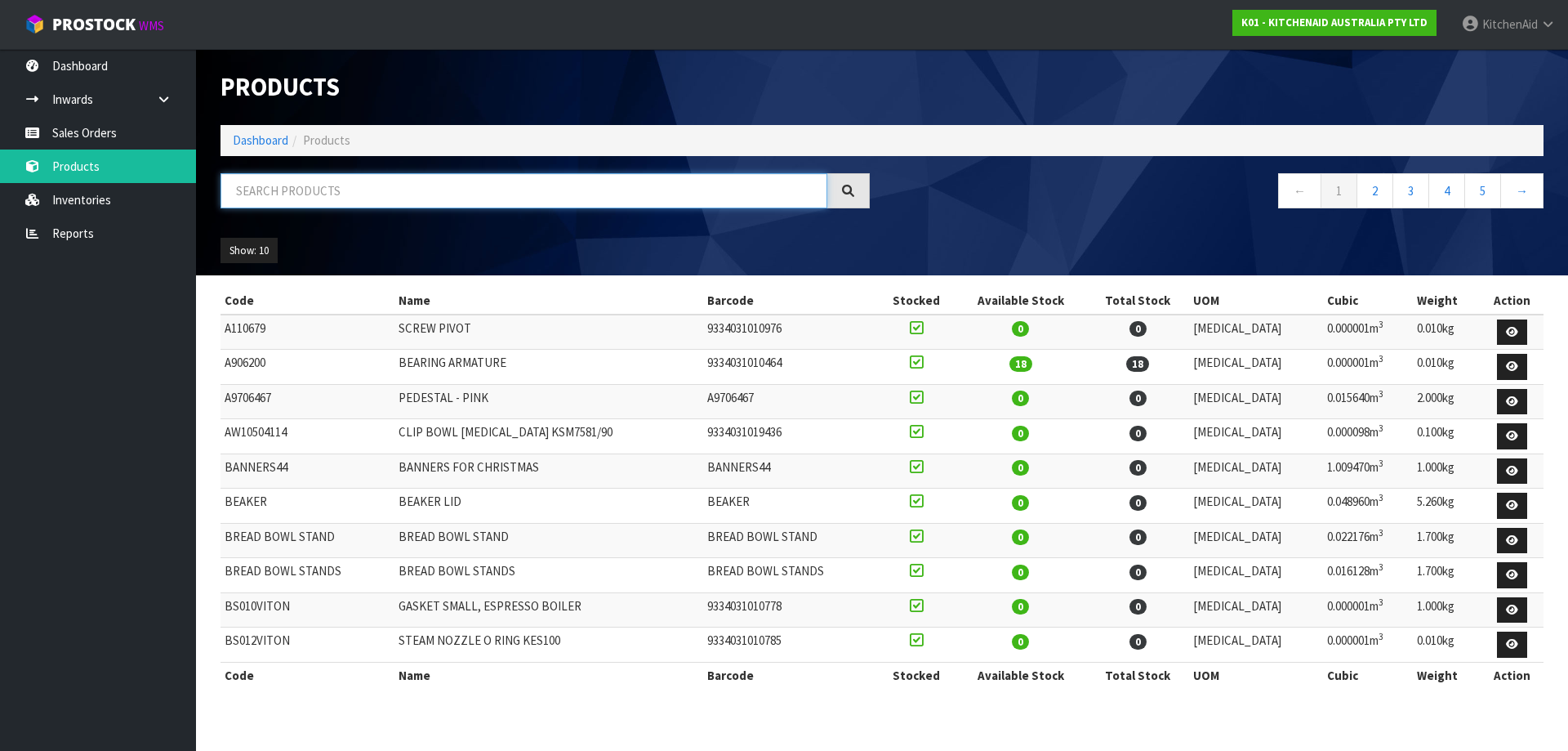
click at [445, 189] on input "text" at bounding box center [524, 191] width 607 height 35
paste input "5KSM5SSBRC"
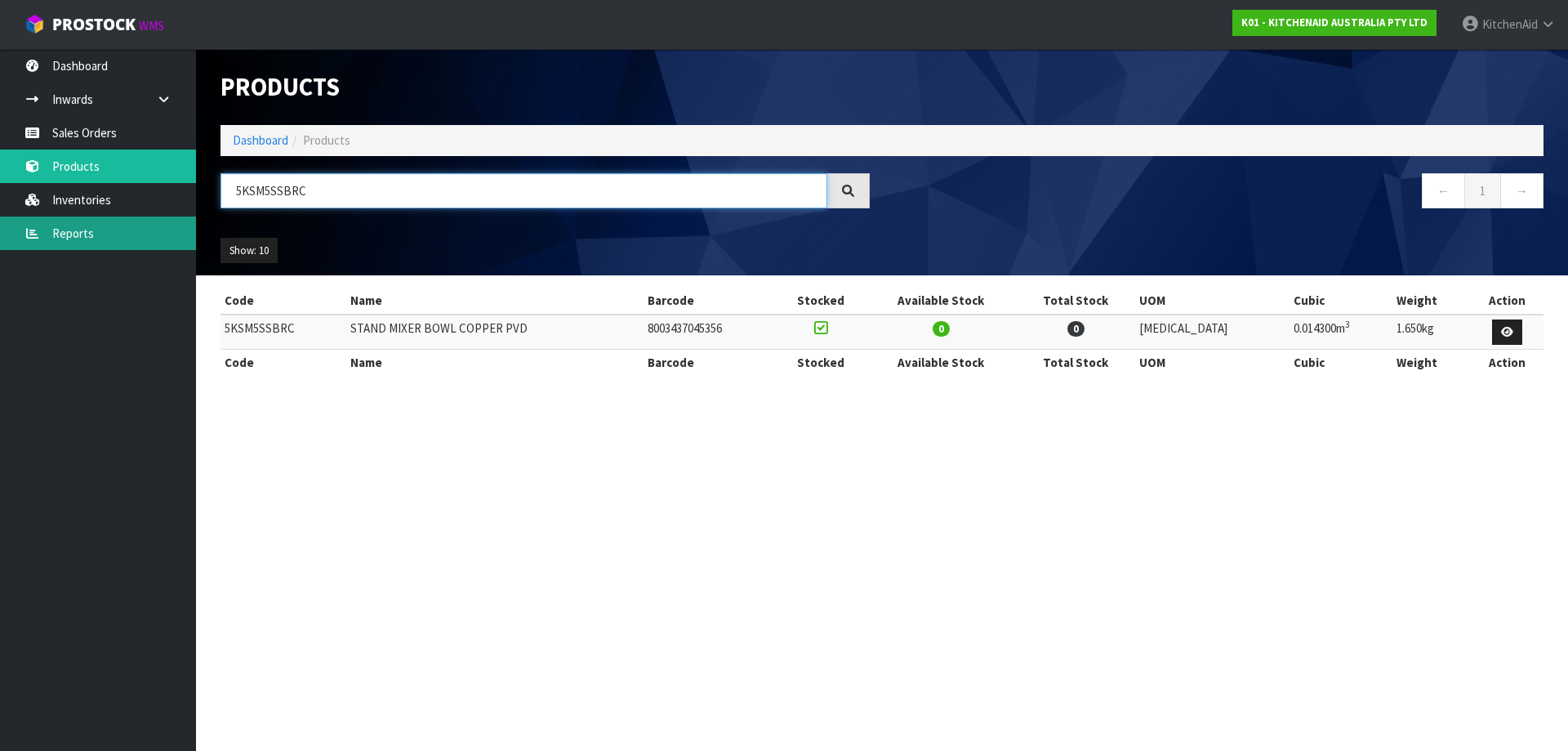
type input "5KSM5SSBRC"
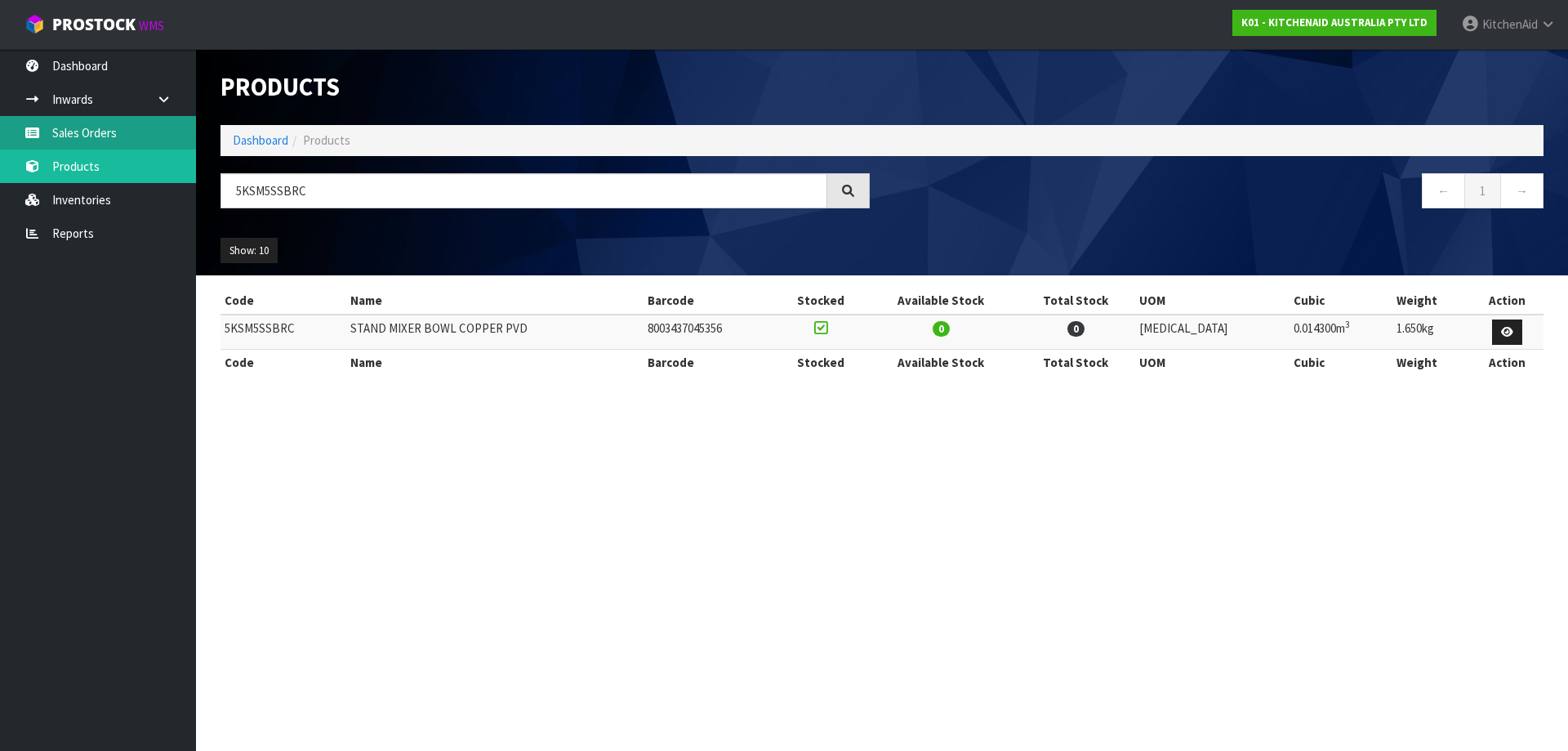
click at [112, 137] on link "Sales Orders" at bounding box center [98, 133] width 196 height 33
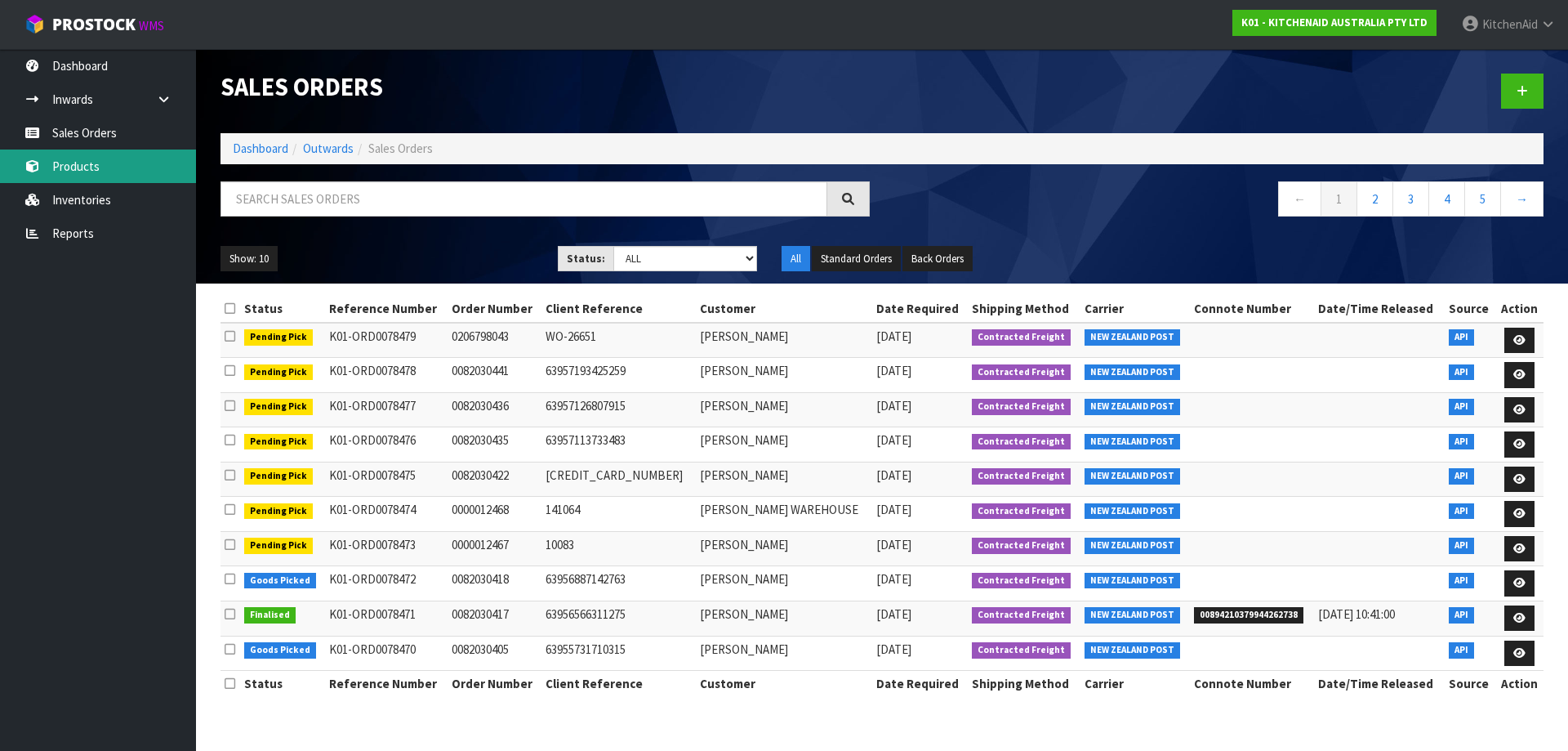
click at [86, 159] on link "Products" at bounding box center [98, 166] width 196 height 33
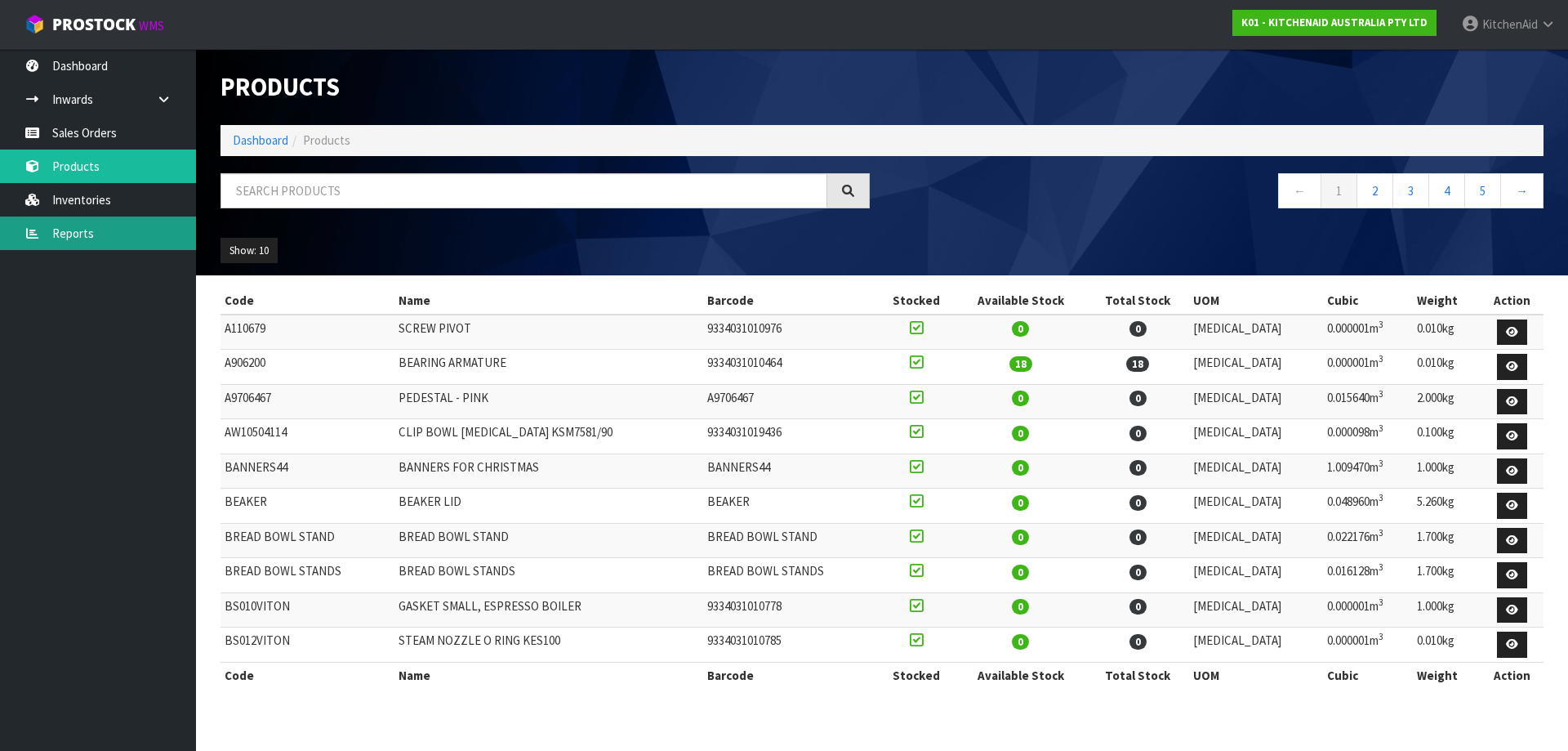
click at [100, 223] on link "Reports" at bounding box center [98, 234] width 196 height 33
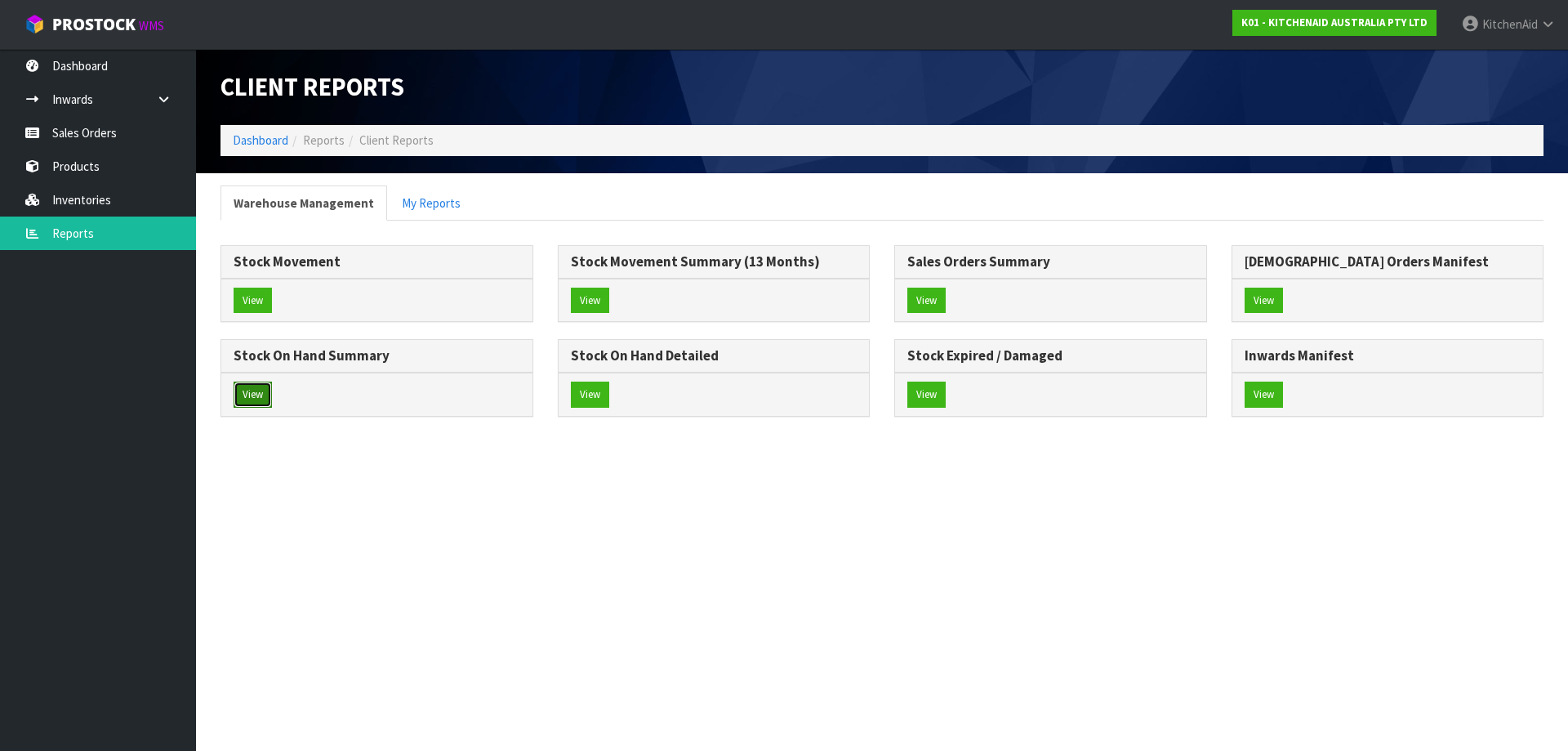
click at [257, 389] on button "View" at bounding box center [253, 394] width 38 height 26
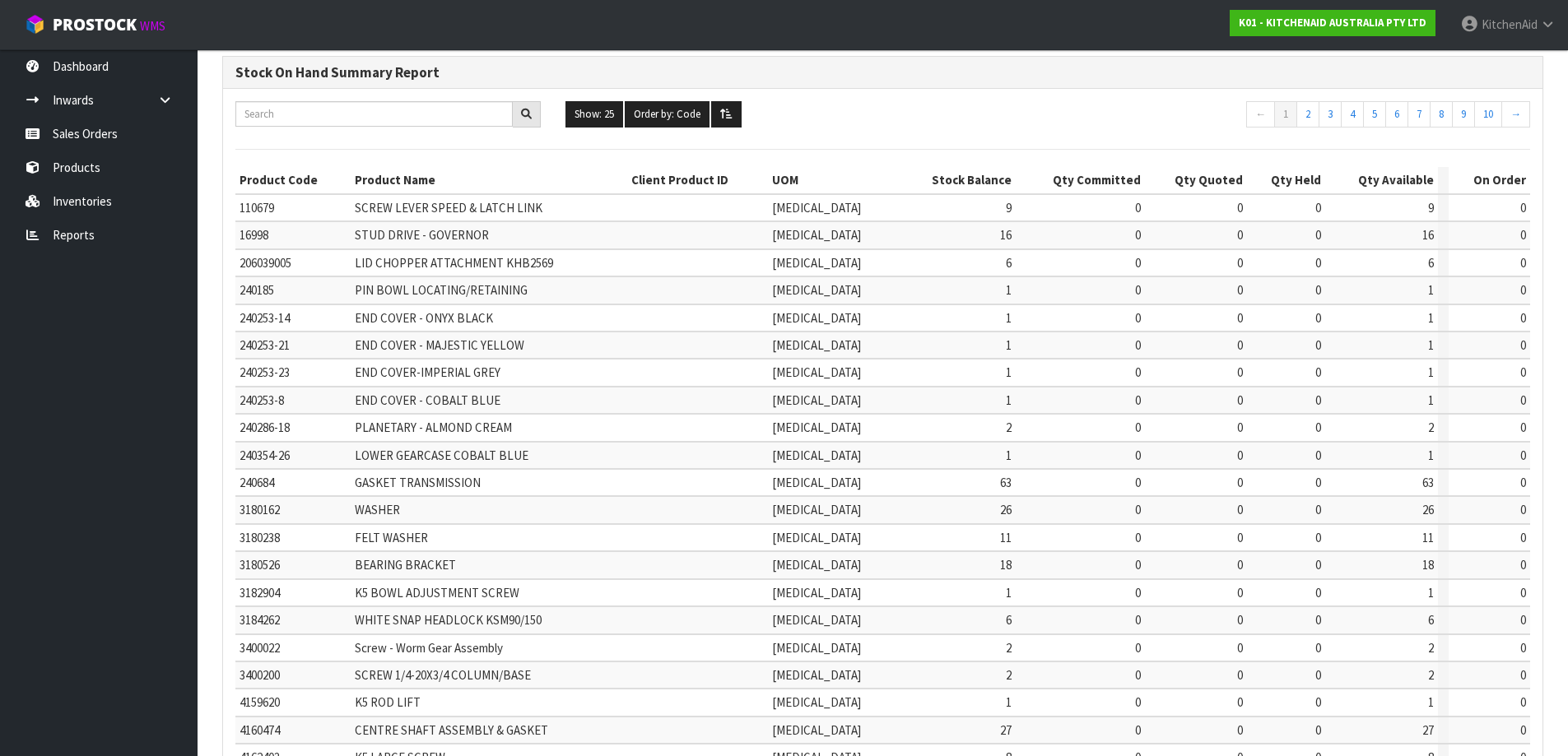
scroll to position [385, 0]
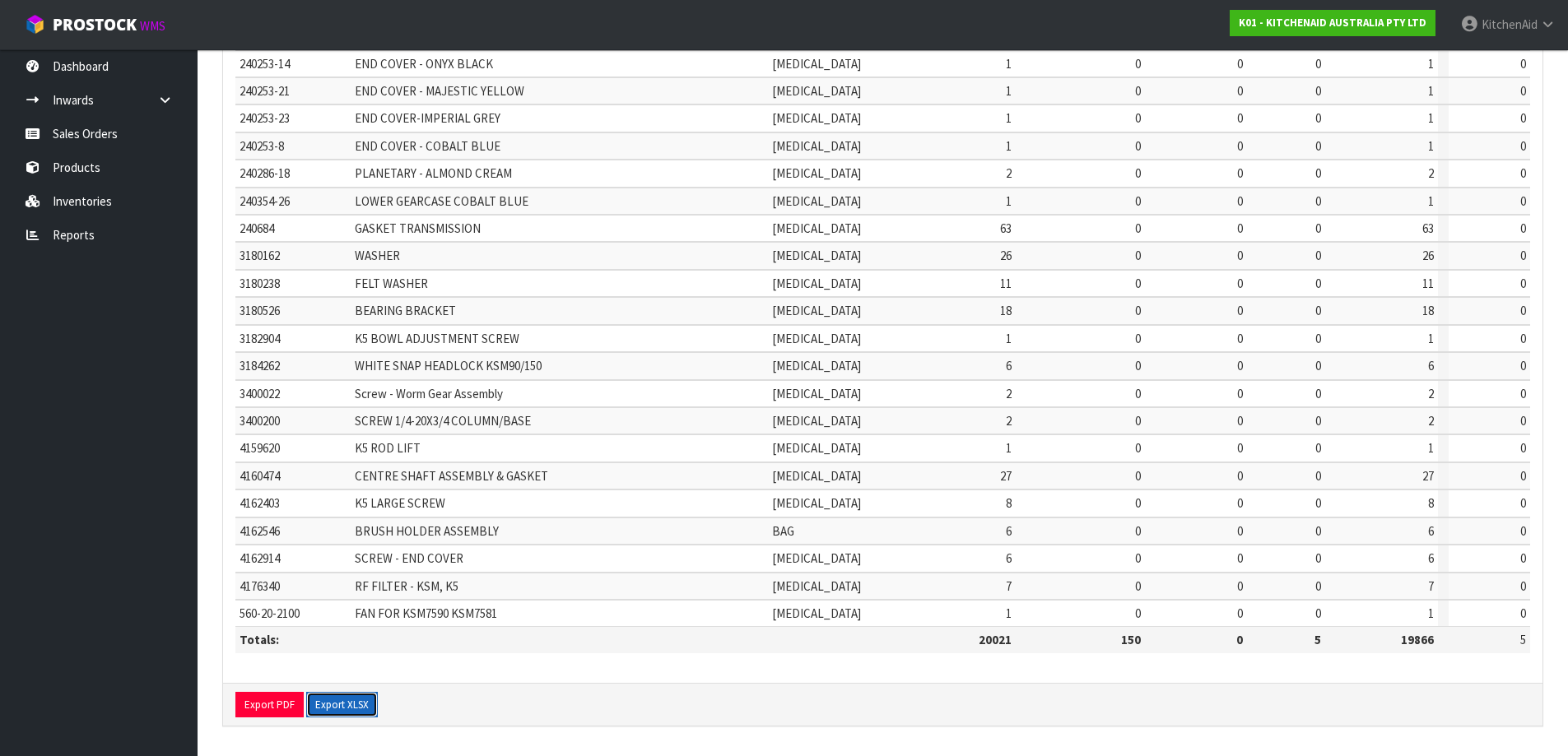
click at [336, 705] on button "Export XLSX" at bounding box center [341, 705] width 71 height 26
